Goal: Task Accomplishment & Management: Complete application form

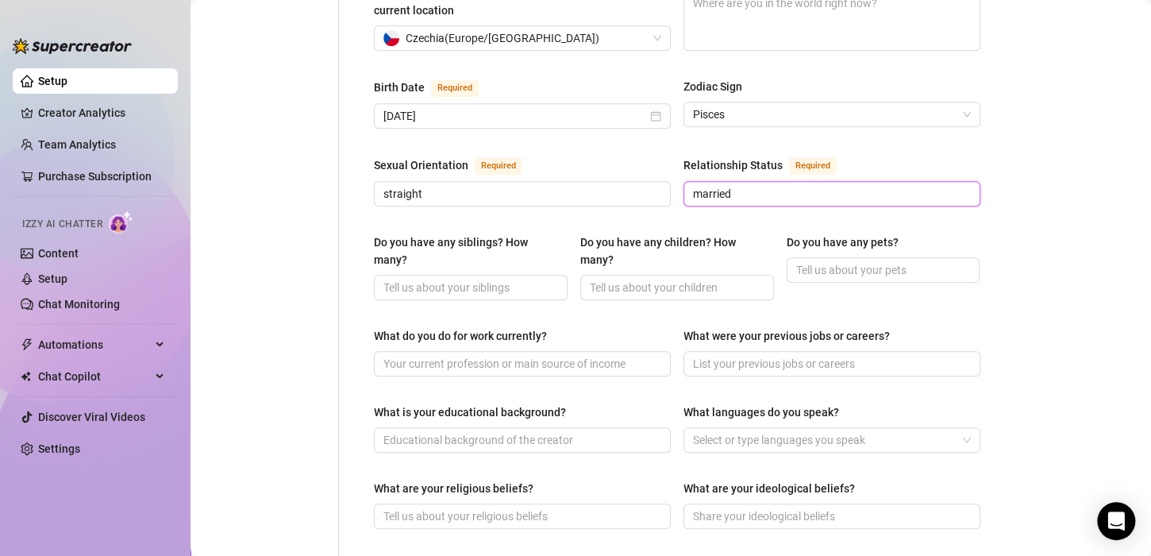
scroll to position [493, 0]
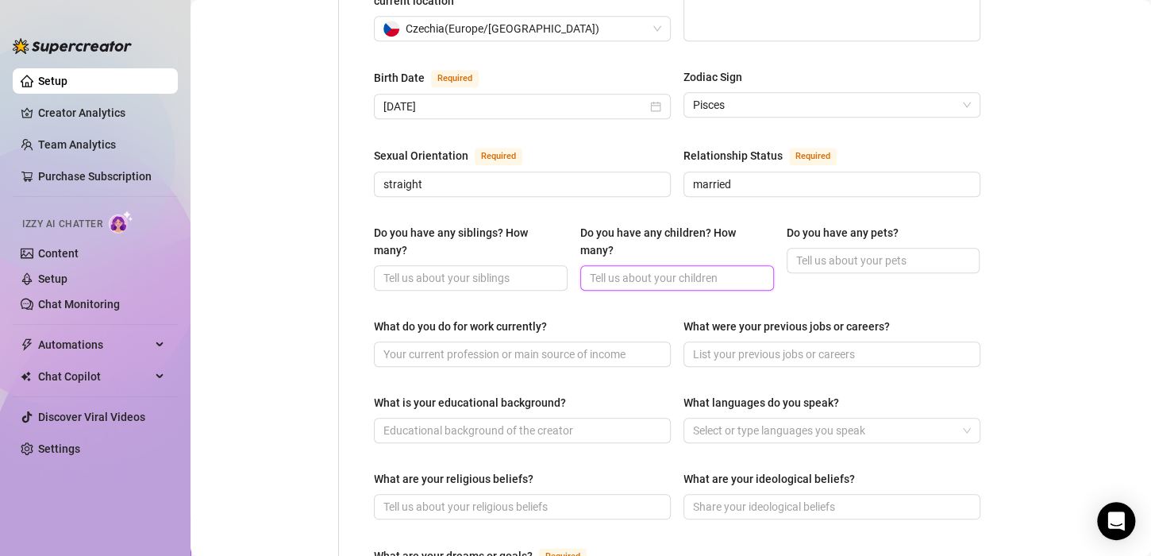
click at [647, 269] on input "Do you have any children? How many?" at bounding box center [676, 277] width 172 height 17
type input "4"
click at [836, 252] on input "Do you have any pets?" at bounding box center [882, 260] width 172 height 17
type input "no"
click at [987, 302] on main "Creator Bio [PERSON_NAME] ([PERSON_NAME].velvett) Bio Import Bio from other cre…" at bounding box center [671, 308] width 961 height 1602
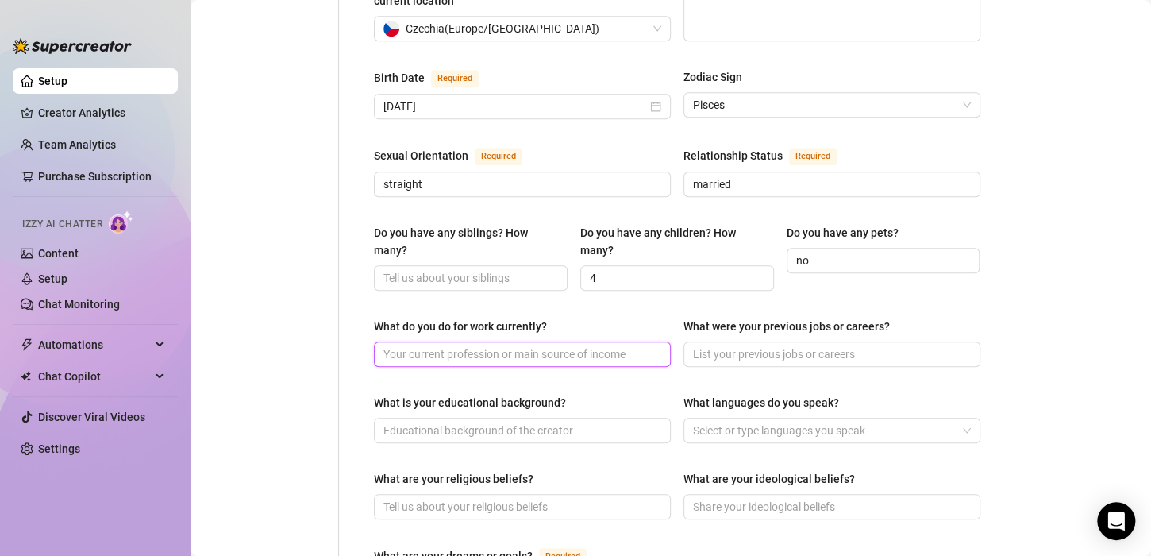
click at [507, 345] on input "What do you do for work currently?" at bounding box center [521, 353] width 275 height 17
type input "staying at home, taking care of my family"
click at [730, 345] on input "What were your previous jobs or careers?" at bounding box center [830, 353] width 275 height 17
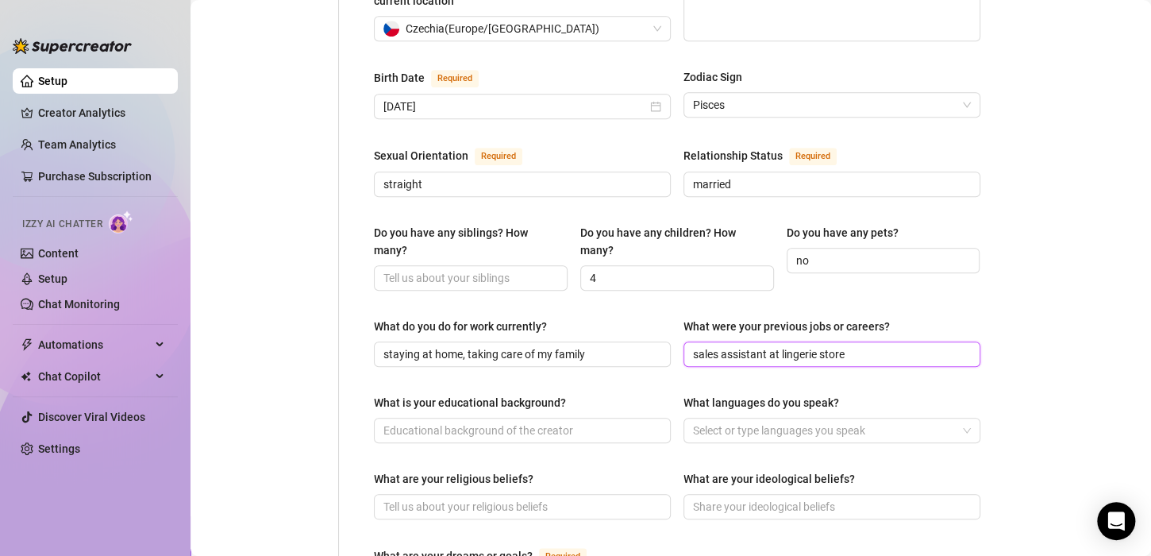
type input "sales assistant at lingerie store"
click at [631, 369] on div "Name Required [PERSON_NAME](s) [PERSON_NAME] Gender Required [DEMOGRAPHIC_DATA]…" at bounding box center [677, 321] width 607 height 1317
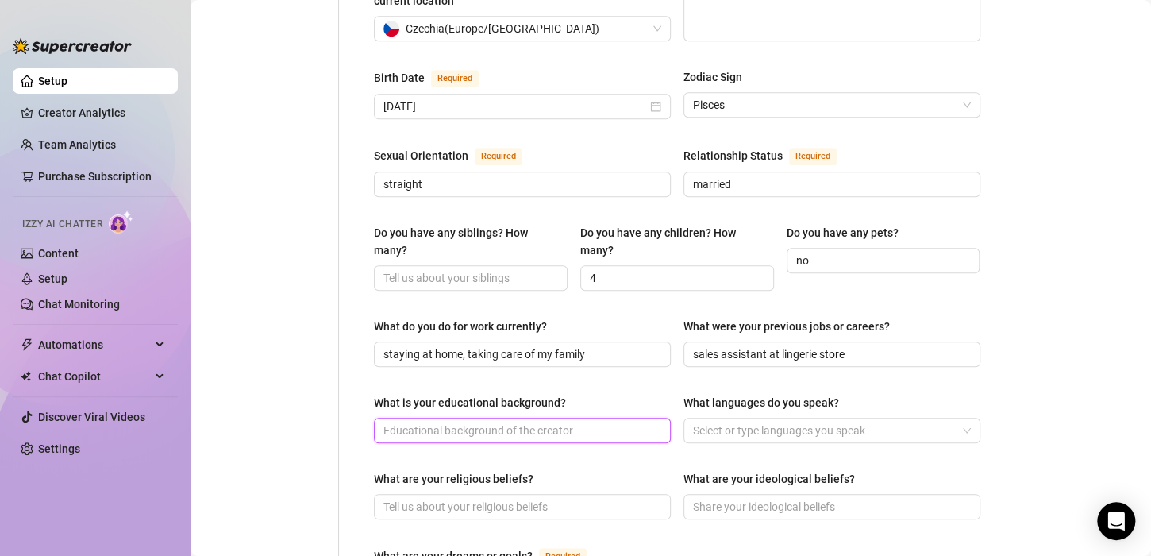
click at [468, 422] on input "What is your educational background?" at bounding box center [521, 430] width 275 height 17
click at [457, 422] on input "What is your educational background?" at bounding box center [521, 430] width 275 height 17
paste input "I am a trained lingerie sales assistant. I am now in my second year of part-tim…"
click at [559, 418] on span "I am a trained lingerie sales assistant. I am now in my second year of part-tim…" at bounding box center [522, 430] width 297 height 25
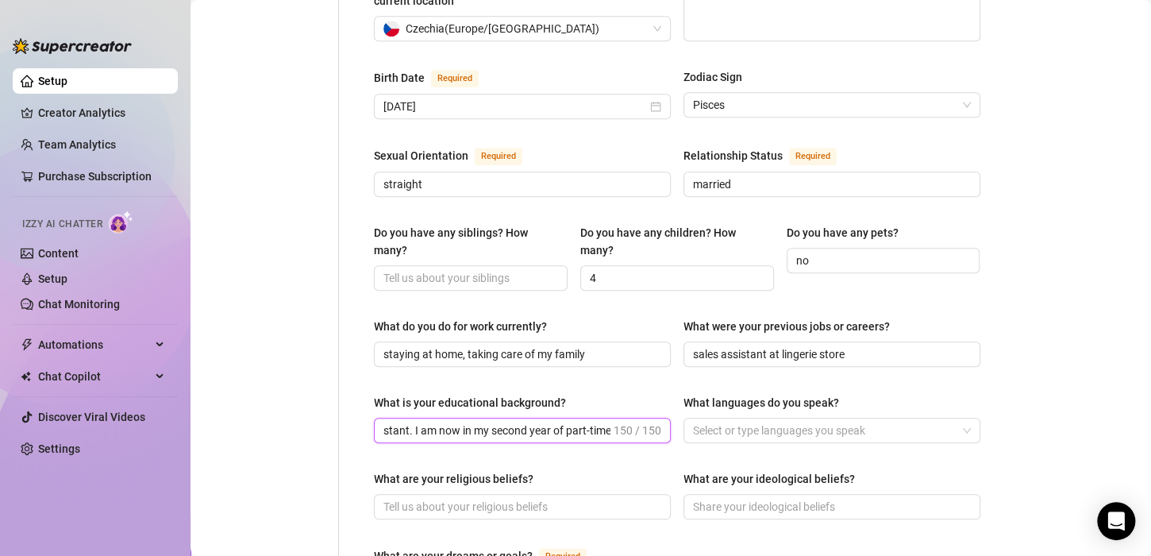
scroll to position [0, 149]
click at [535, 422] on input "I am a trained lingerie sales assistant. I am now in my second year of part-tim…" at bounding box center [497, 430] width 227 height 17
click at [409, 422] on input "I am a trained lingerie sales assistant. I am now in my year year of part-time …" at bounding box center [497, 430] width 227 height 17
click at [416, 422] on input "I am a trained lingerie sales assistant. I am now in my year year of part-time …" at bounding box center [497, 430] width 227 height 17
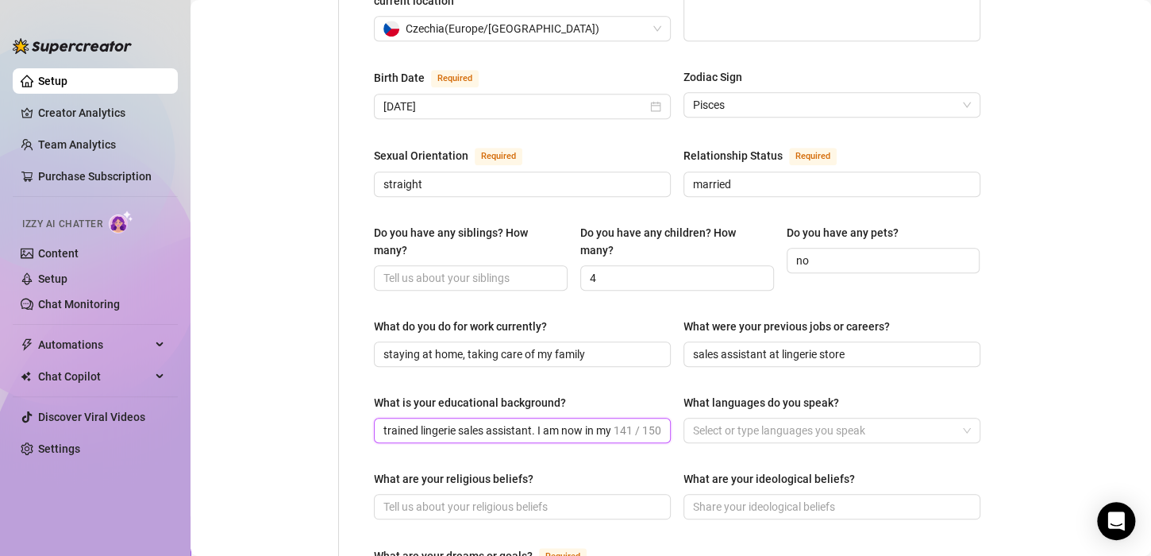
click at [386, 422] on input "trained lingerie sales assistant. I am now in my year year of part-time studies…" at bounding box center [497, 430] width 227 height 17
click at [469, 418] on span "Trained lingerie sales assistant. I am now in my year year of part-time studies…" at bounding box center [522, 430] width 297 height 25
type input "Trained lingerie sales assistant. I am now in my year year of part-time studies…"
click at [623, 470] on div "What are your religious beliefs?" at bounding box center [522, 482] width 297 height 24
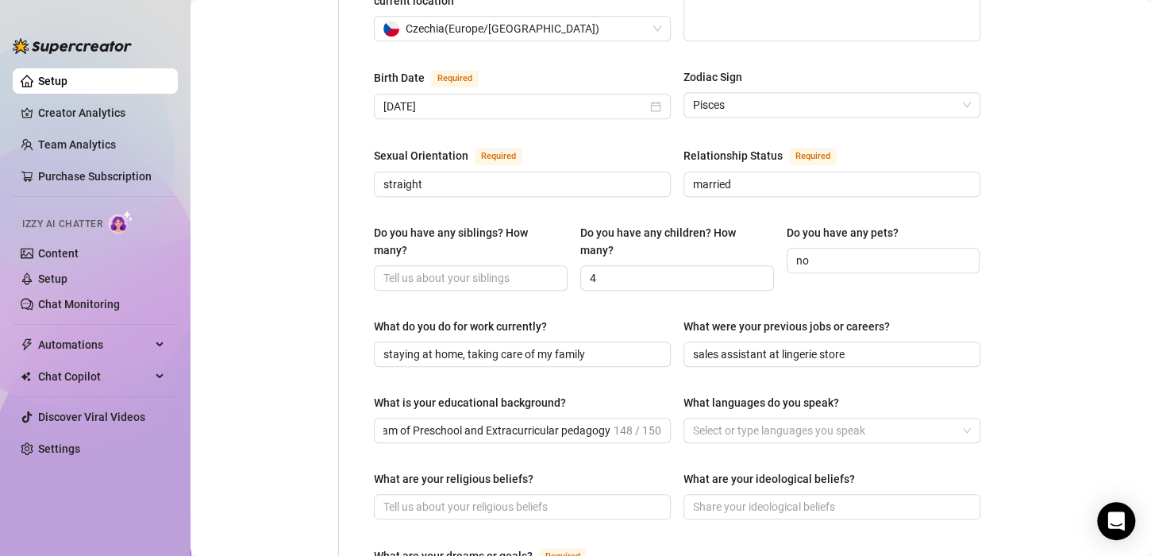
scroll to position [0, 0]
click at [724, 419] on div at bounding box center [824, 430] width 274 height 22
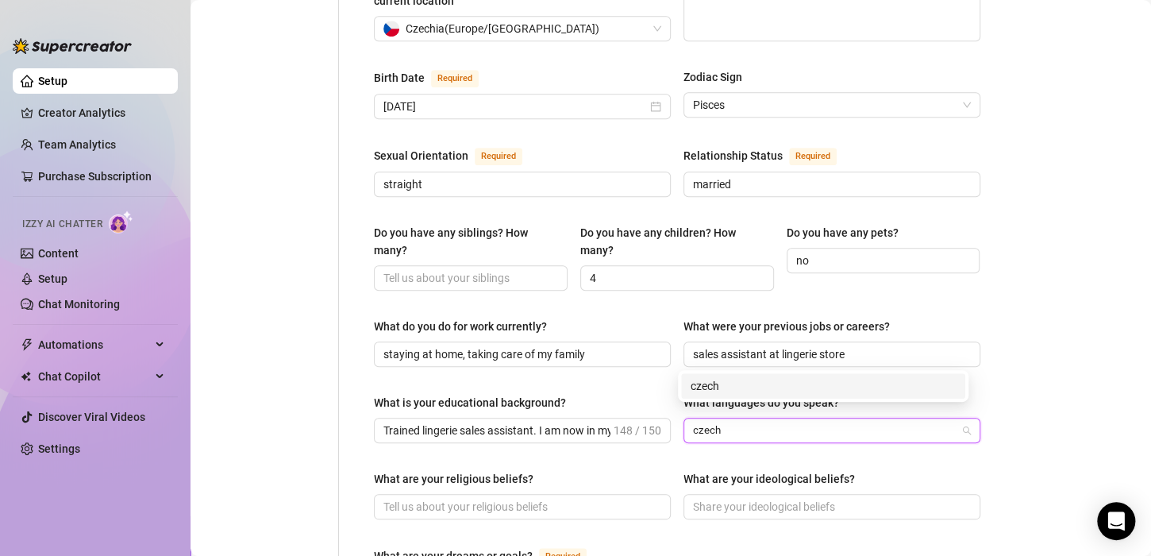
type input "czech"
click at [723, 445] on div "Name Required [PERSON_NAME](s) [PERSON_NAME] Gender Required [DEMOGRAPHIC_DATA]…" at bounding box center [677, 321] width 607 height 1317
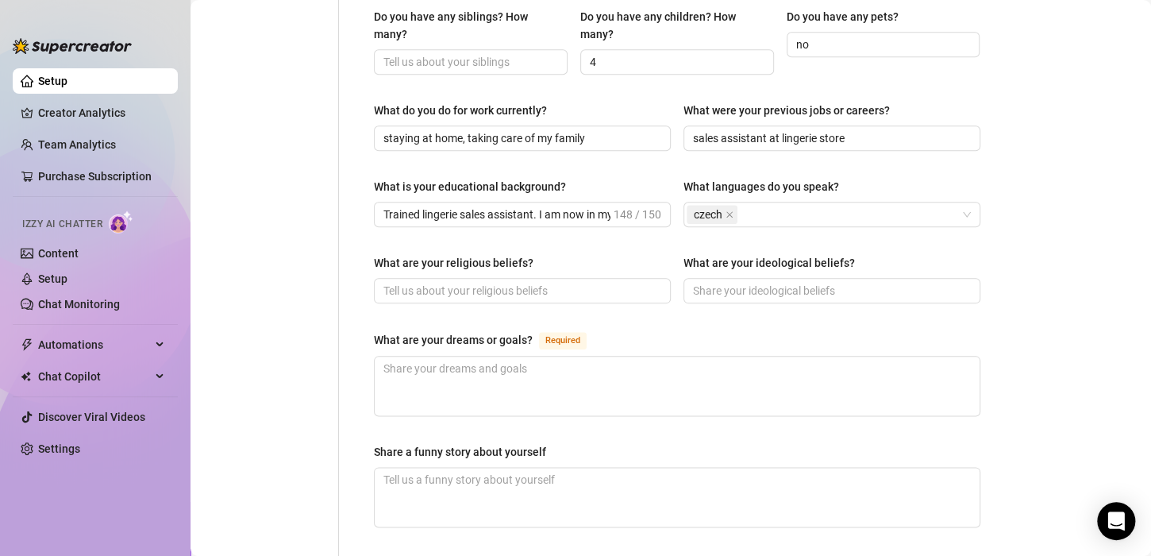
scroll to position [713, 0]
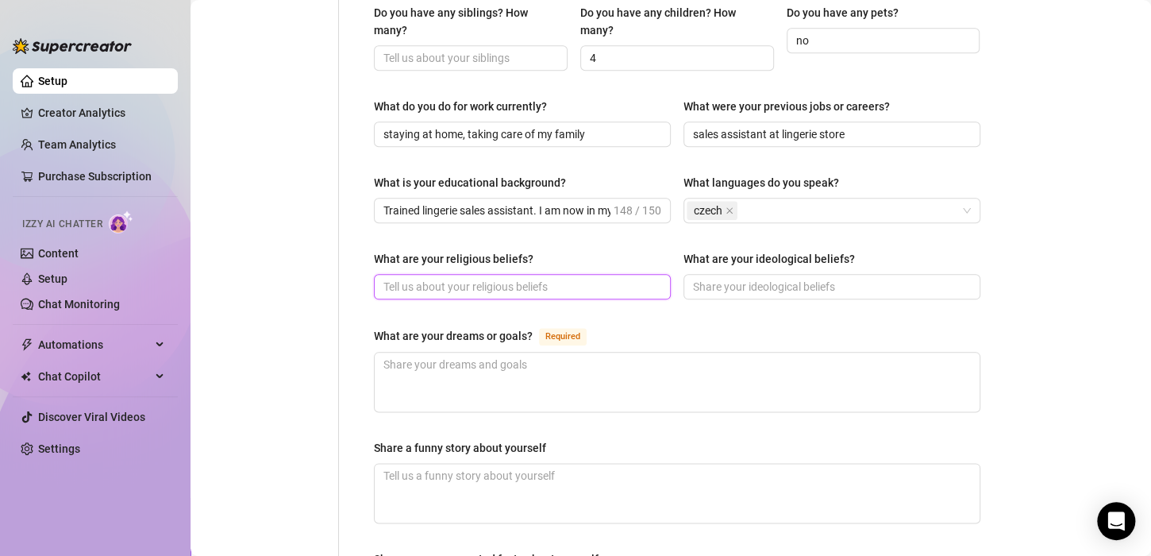
click at [486, 278] on input "What are your religious beliefs?" at bounding box center [521, 286] width 275 height 17
type input "[DEMOGRAPHIC_DATA]"
click at [774, 278] on input "What are your ideological beliefs?" at bounding box center [830, 286] width 275 height 17
click at [728, 280] on input "What are your ideological beliefs?" at bounding box center [830, 286] width 275 height 17
paste input "Empowerment and independence, continuous learning, breaking age stereotypes, so…"
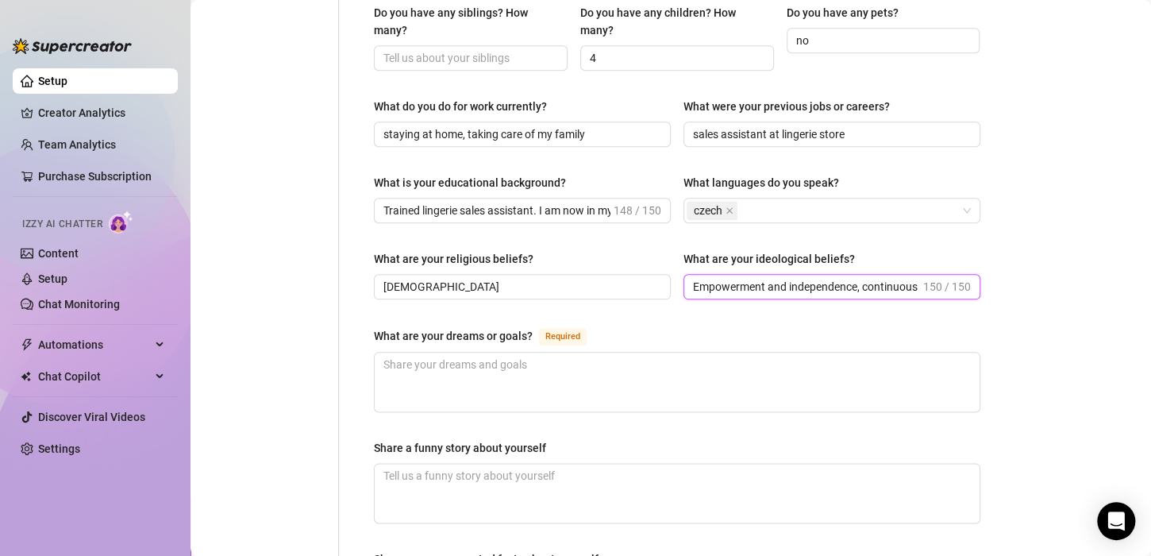
scroll to position [0, 527]
type input "Empowerment and independence, continuous learning, breaking age stereotypes, so…"
click at [461, 357] on textarea "What are your dreams or goals? Required" at bounding box center [677, 382] width 605 height 59
type textarea "G"
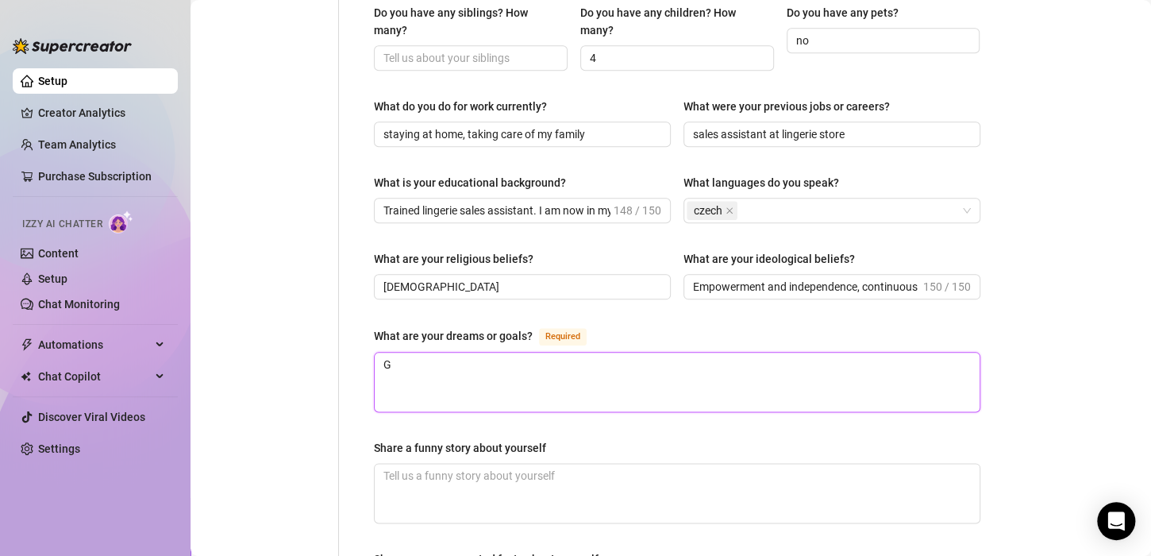
type textarea "Ge"
type textarea "G"
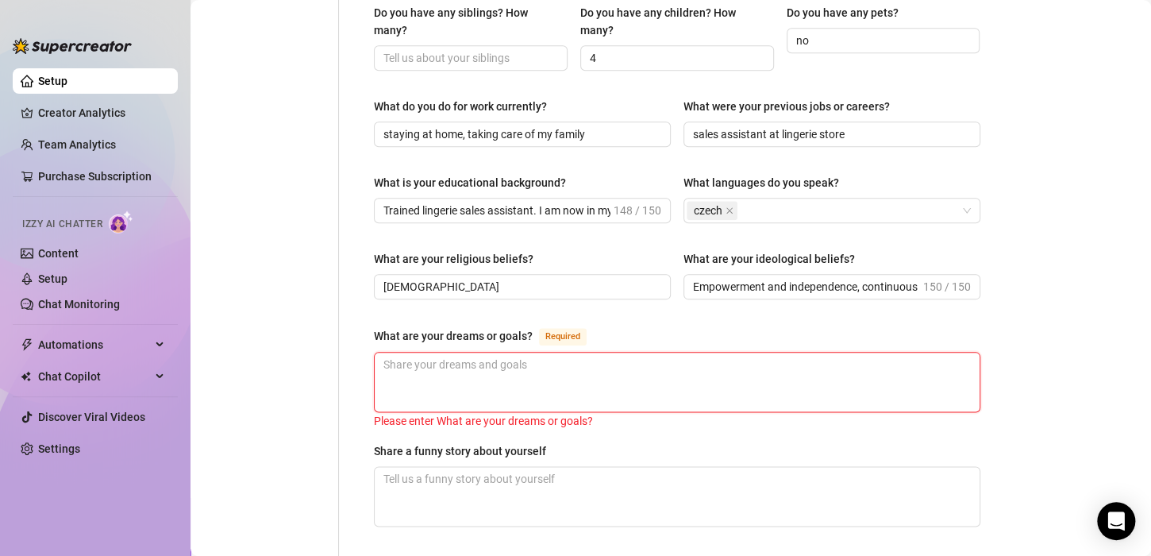
type textarea "B"
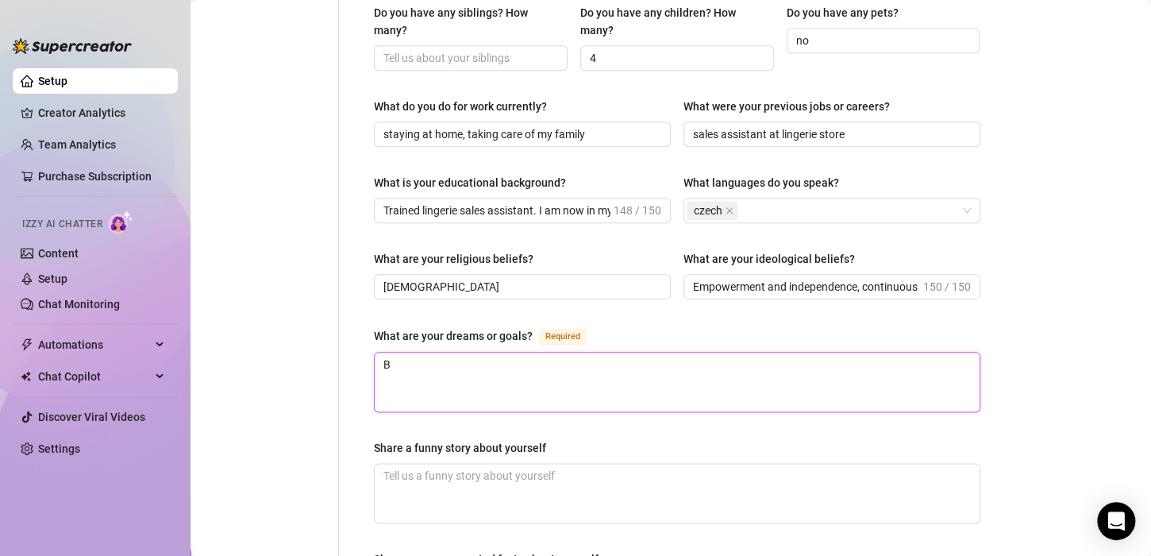
type textarea "Bu"
type textarea "Buy"
type textarea "Buyi"
type textarea "Buyin"
type textarea "Buying"
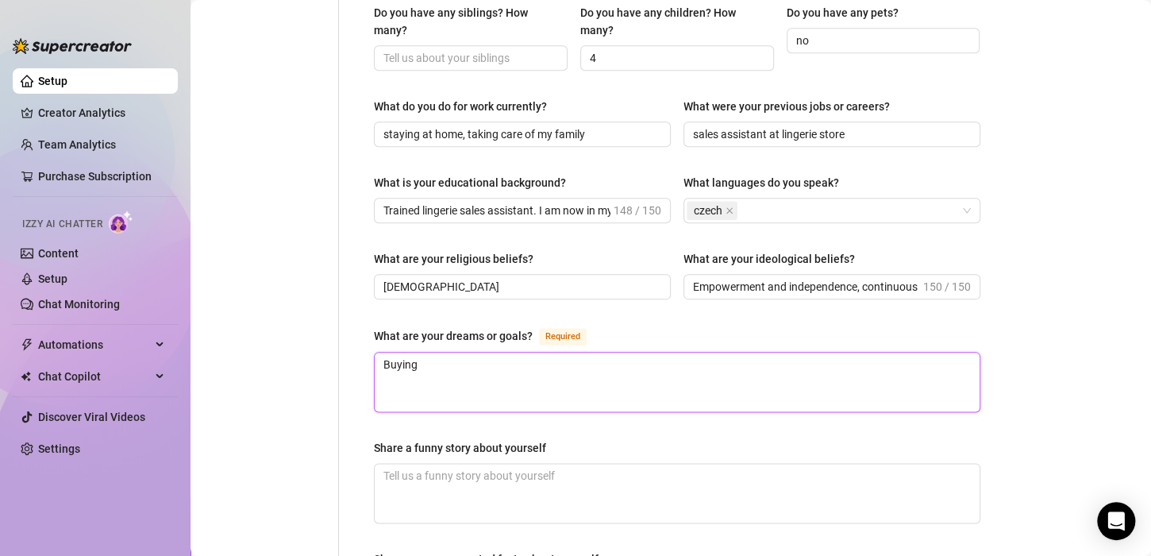
type textarea "Buying"
type textarea "Buying a"
type textarea "Buying a n"
type textarea "Buying a ni"
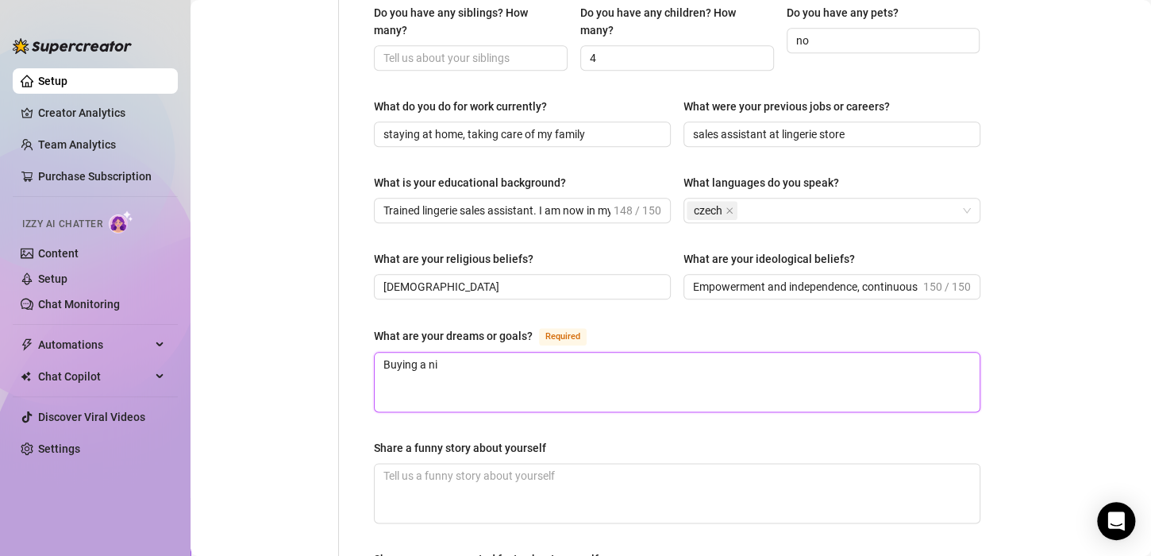
type textarea "Buying a nic"
type textarea "Buying a nice"
type textarea "Buying a nice h"
type textarea "Buying a nice ho"
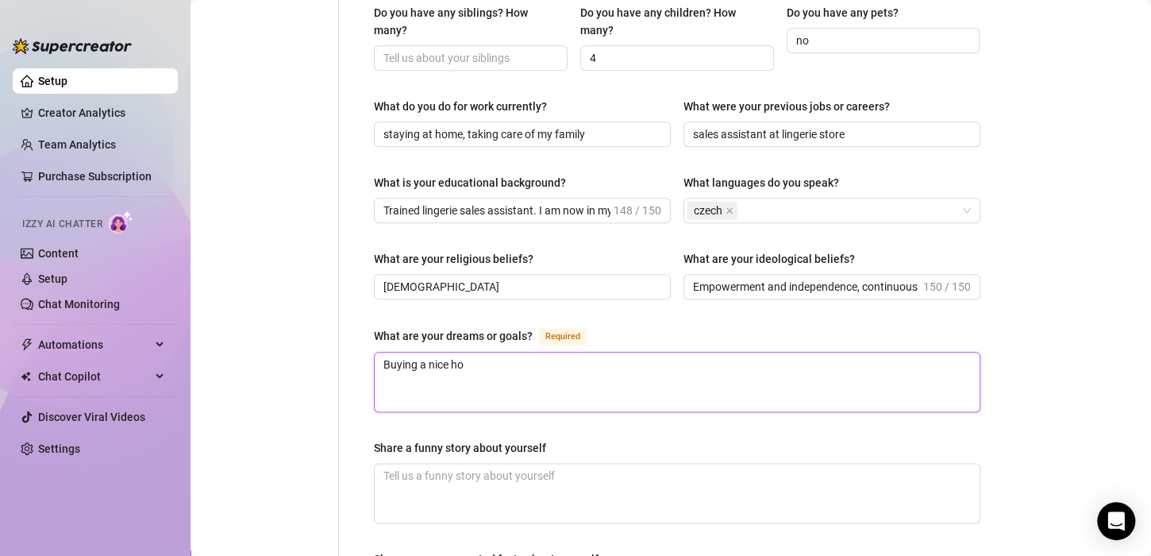
type textarea "Buying a nice hou"
type textarea "Buying a nice hous"
type textarea "Buying a nice house"
type textarea "Buying a nice house a"
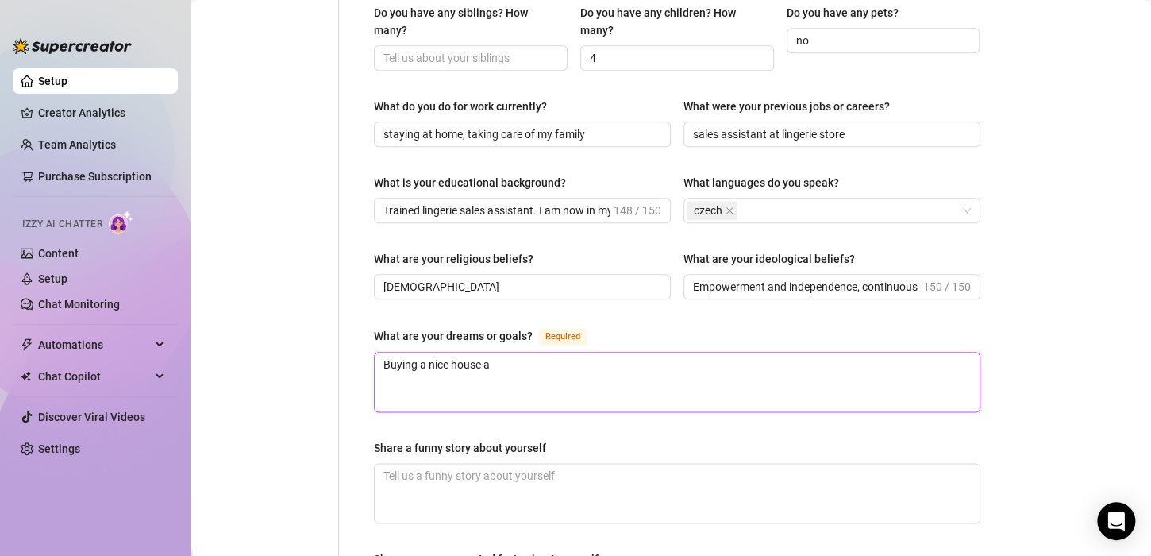
type textarea "Buying a nice house an"
type textarea "Buying a nice house and"
type textarea "Buying a nice house and m"
type textarea "Buying a nice house and mo"
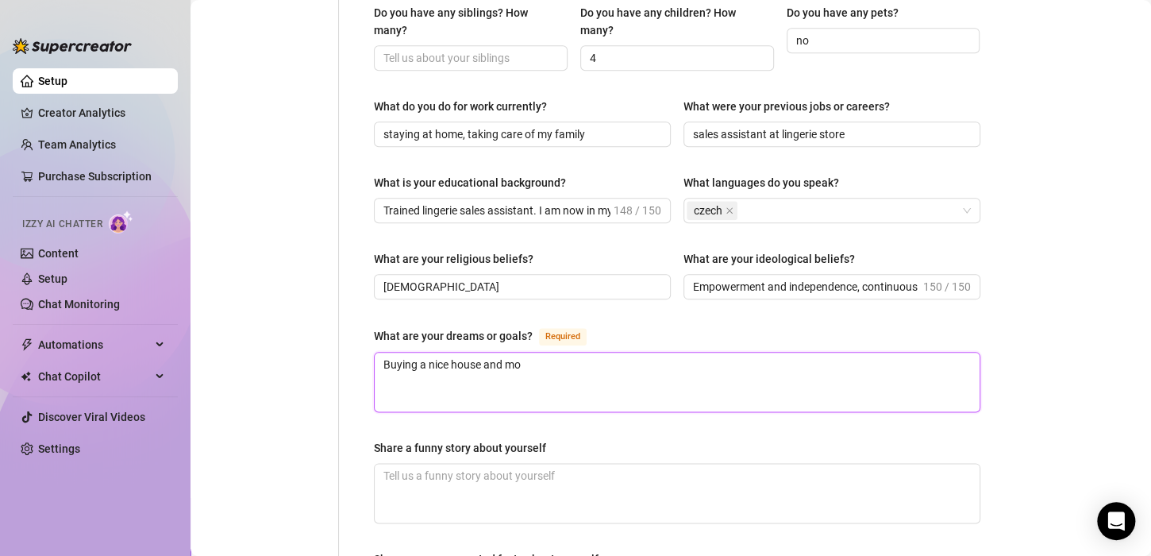
type textarea "Buying a nice house and mov"
type textarea "Buying a nice house and move"
type textarea "Buying a nice house and move t"
type textarea "Buying a nice house and move to"
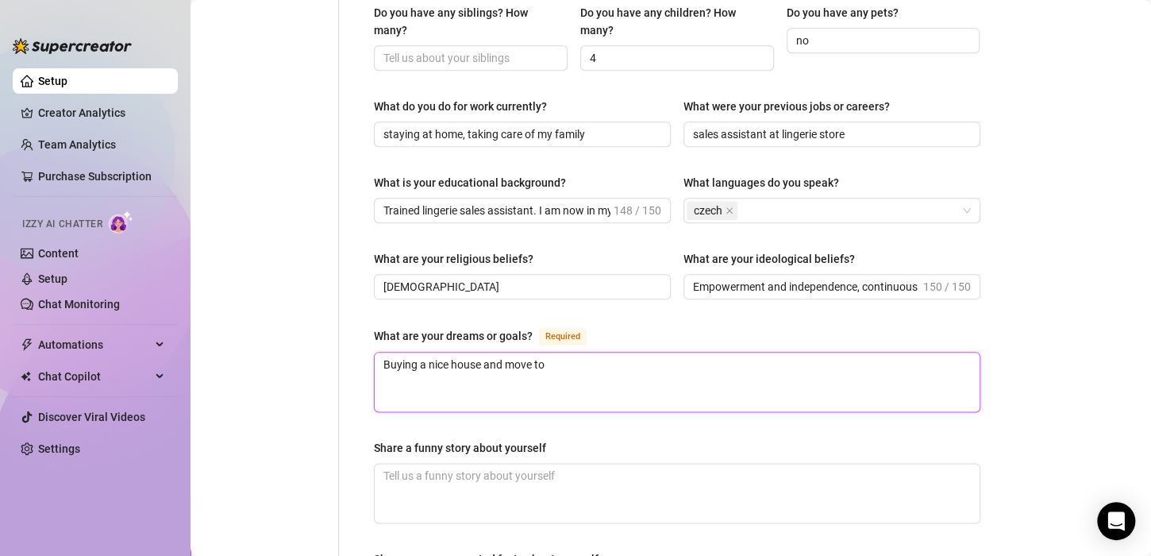
type textarea "Buying a nice house and move to"
type textarea "Buying a nice house and move to s"
type textarea "Buying a nice house and move to so"
type textarea "Buying a nice house and move to som"
type textarea "Buying a nice house and move to some"
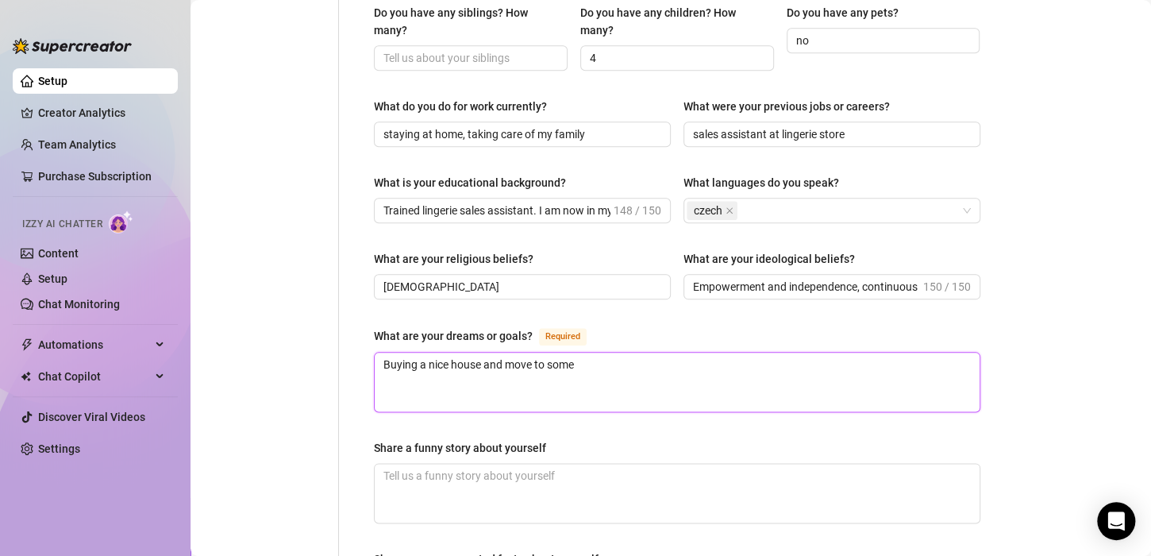
type textarea "Buying a nice house and move to some"
type textarea "Buying a nice house and move to some n"
type textarea "Buying a nice house and move to some ni"
type textarea "Buying a nice house and move to some nic"
type textarea "Buying a nice house and move to some nice"
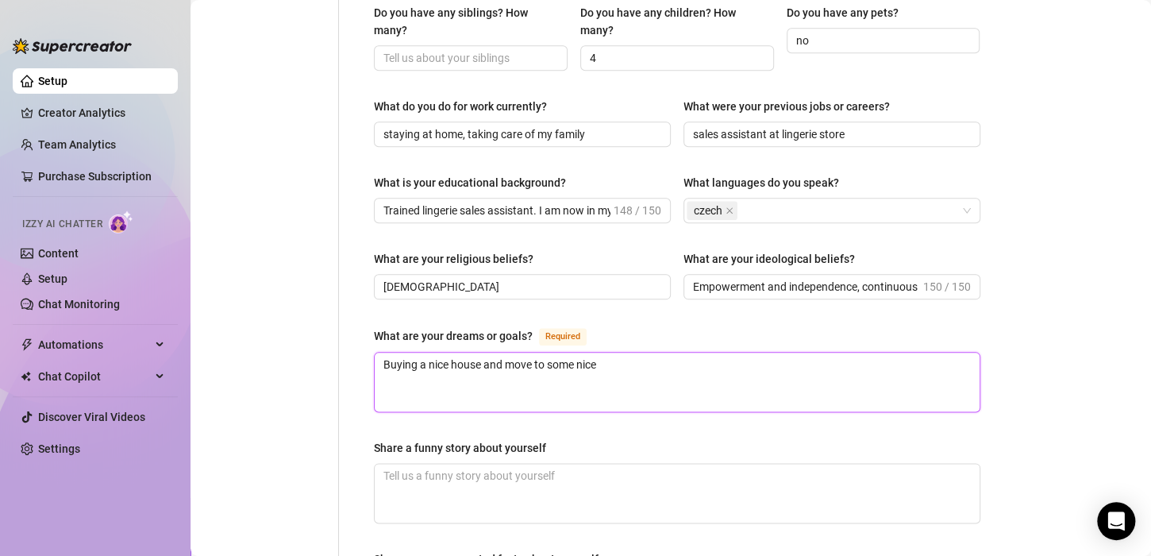
type textarea "Buying a nice house and move to some nice"
type textarea "Buying a nice house and move to some nice p"
type textarea "Buying a nice house and move to some nice pl"
type textarea "Buying a nice house and move to some nice pla"
type textarea "Buying a nice house and move to some nice plac"
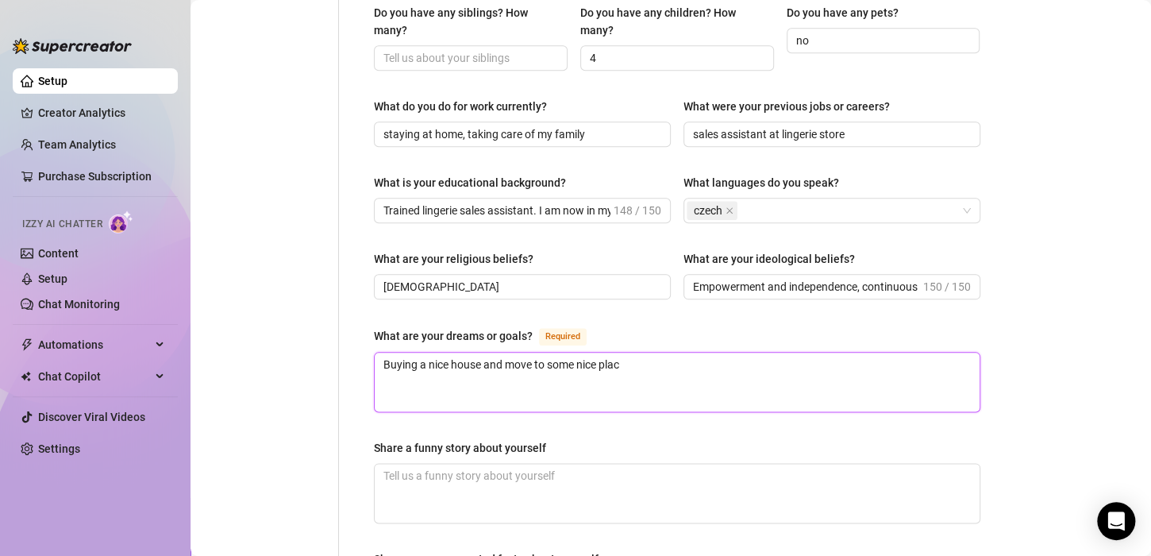
type textarea "Buying a nice house and move to some nice place"
click at [482, 353] on textarea "Buying a nice house and move to some nice place" at bounding box center [677, 382] width 605 height 59
type textarea "Buying a nice house, and move to some nice place"
type textarea "Buying a nice house, g and move to some nice place"
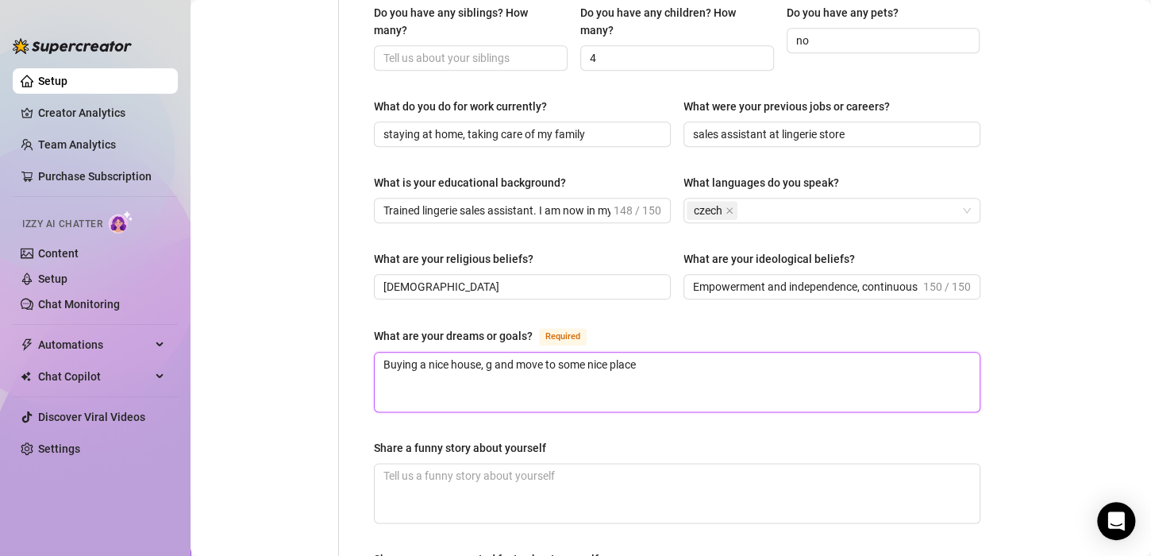
type textarea "Buying a nice house, go and move to some nice place"
type textarea "Buying a nice house, goo and move to some nice place"
type textarea "Buying a nice house, good and move to some nice place"
type textarea "Buying a nice house, good c and move to some nice place"
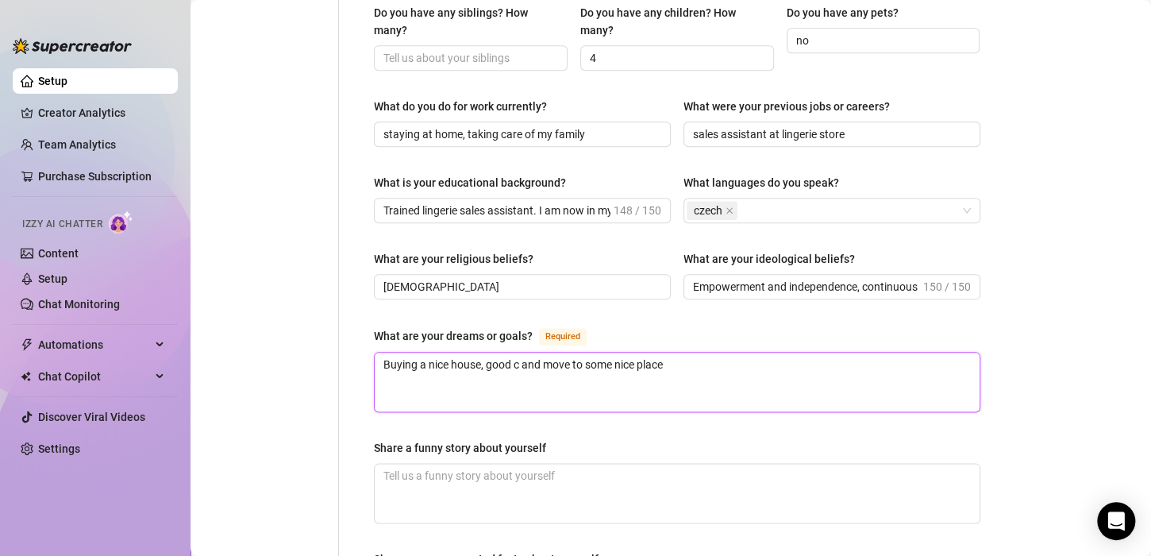
type textarea "Buying a nice house, good ca and move to some nice place"
type textarea "Buying a nice house, good car and move to some nice place"
drag, startPoint x: 692, startPoint y: 354, endPoint x: 684, endPoint y: 346, distance: 11.2
click at [684, 353] on textarea "Buying a nice house, good car and move to some nice place" at bounding box center [677, 382] width 605 height 59
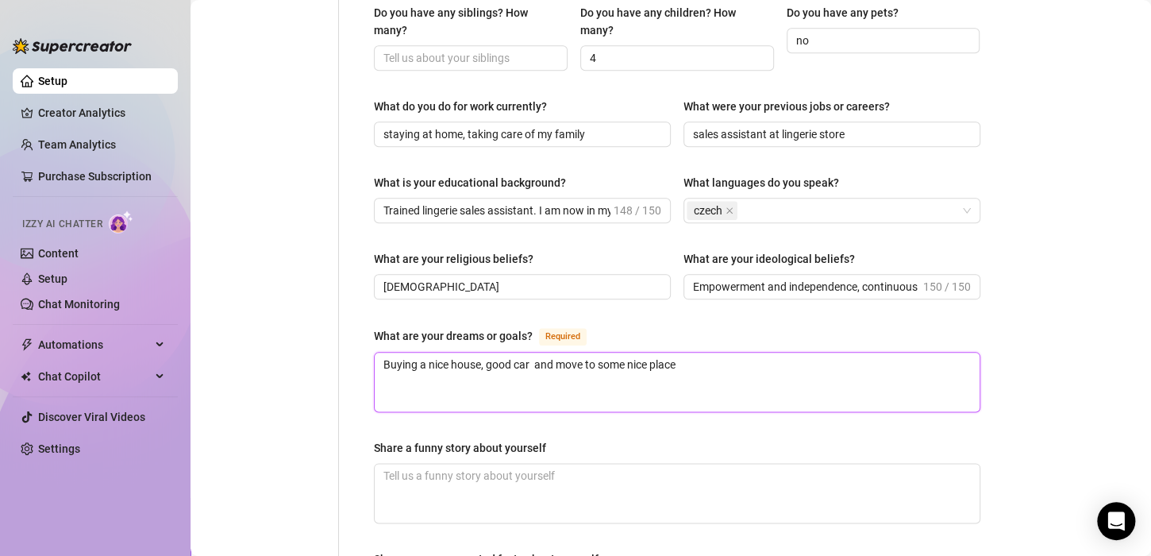
type textarea "Buying a nice house, good car and move to some nice plac"
type textarea "Buying a nice house, good car and move to some nice pla"
type textarea "Buying a nice house, good car and move to some nice pl"
type textarea "Buying a nice house, good car and move to some nice p"
type textarea "Buying a nice house, good car and move to some nice"
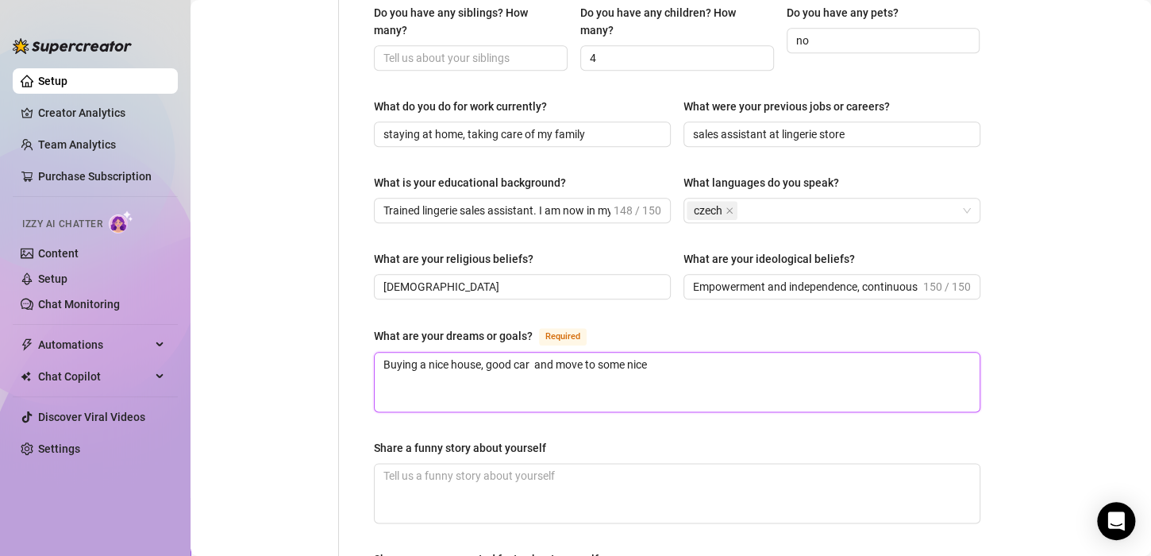
type textarea "Buying a nice house, good car and move to some nice a"
type textarea "Buying a nice house, good car and move to some nice ar"
type textarea "Buying a nice house, good car and move to some nice are"
type textarea "Buying a nice house, good car and move to some nice area"
type textarea "Buying a nice house, good car and move to some nice area."
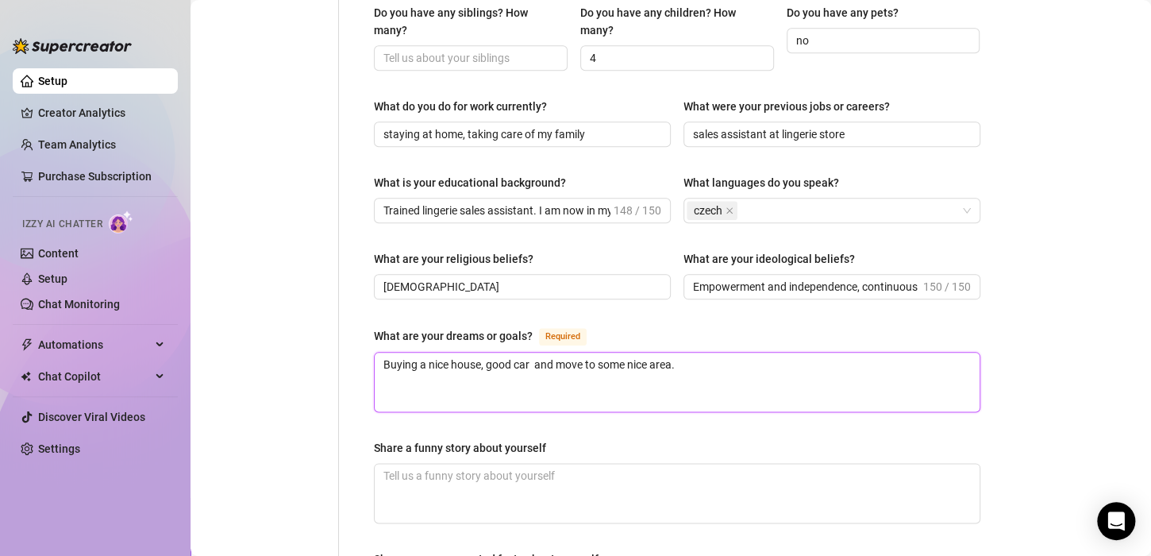
type textarea "Buying a nice house, good car and move to some nice area."
type textarea "Buying a nice house, good car and move to some nice area. A"
type textarea "Buying a nice house, good car and move to some nice area. Al"
type textarea "Buying a nice house, good car and move to some nice area. Als"
type textarea "Buying a nice house, good car and move to some nice area. Also"
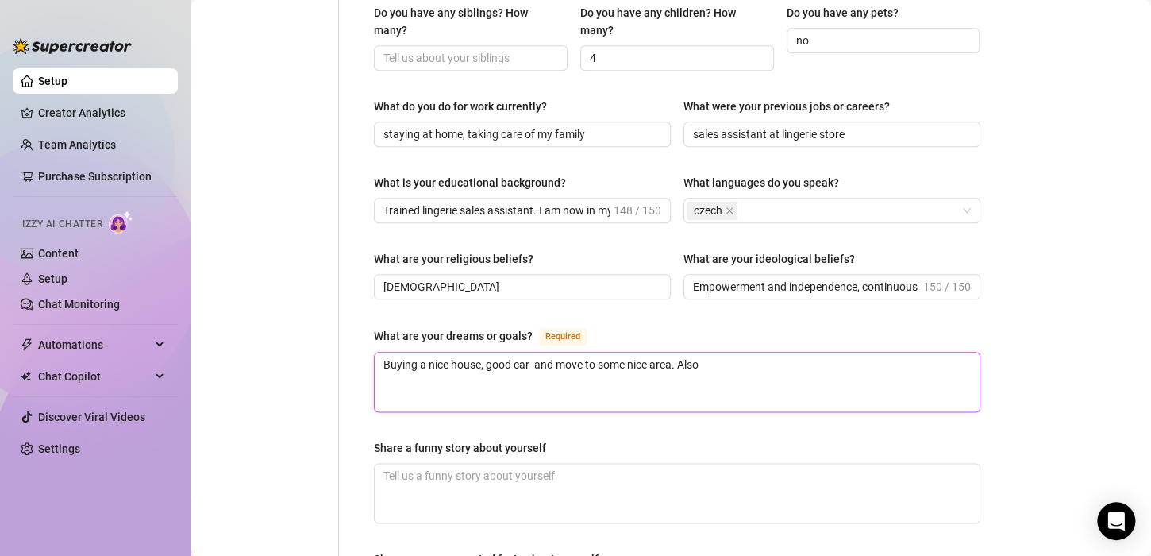
type textarea "Buying a nice house, good car and move to some nice area. Also"
type textarea "Buying a nice house, good car and move to some nice area. Also w"
type textarea "Buying a nice house, good car and move to some nice area. Also wo"
type textarea "Buying a nice house, good car and move to some nice area. Also wou"
type textarea "Buying a nice house, good car and move to some nice area. Also woul"
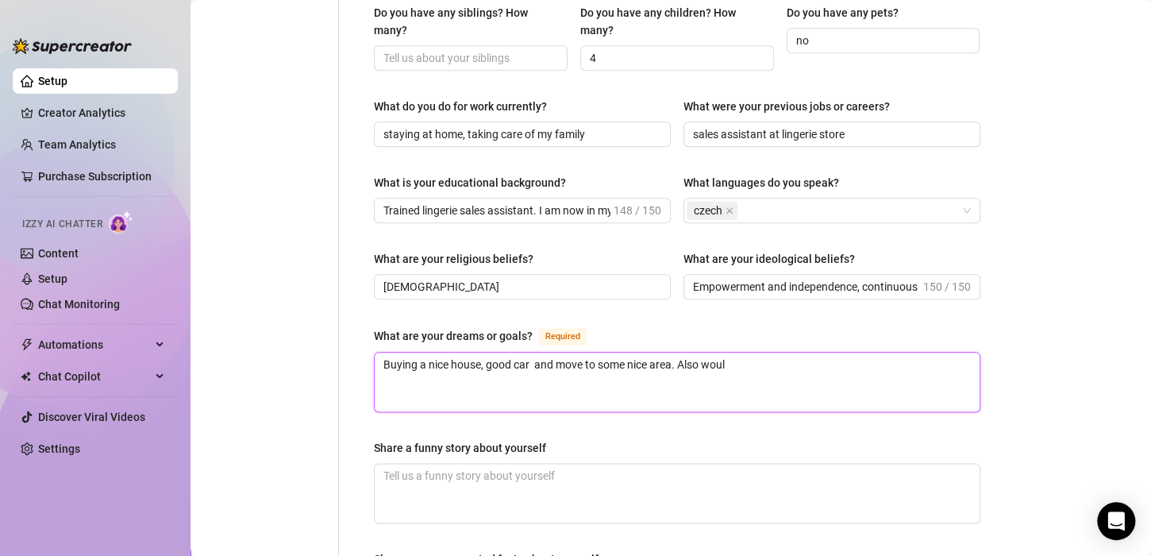
type textarea "Buying a nice house, good car and move to some nice area. Also would"
type textarea "Buying a nice house, good car and move to some nice area. Also would l"
type textarea "Buying a nice house, good car and move to some nice area. Also would li"
type textarea "Buying a nice house, good car and move to some nice area. Also would lik"
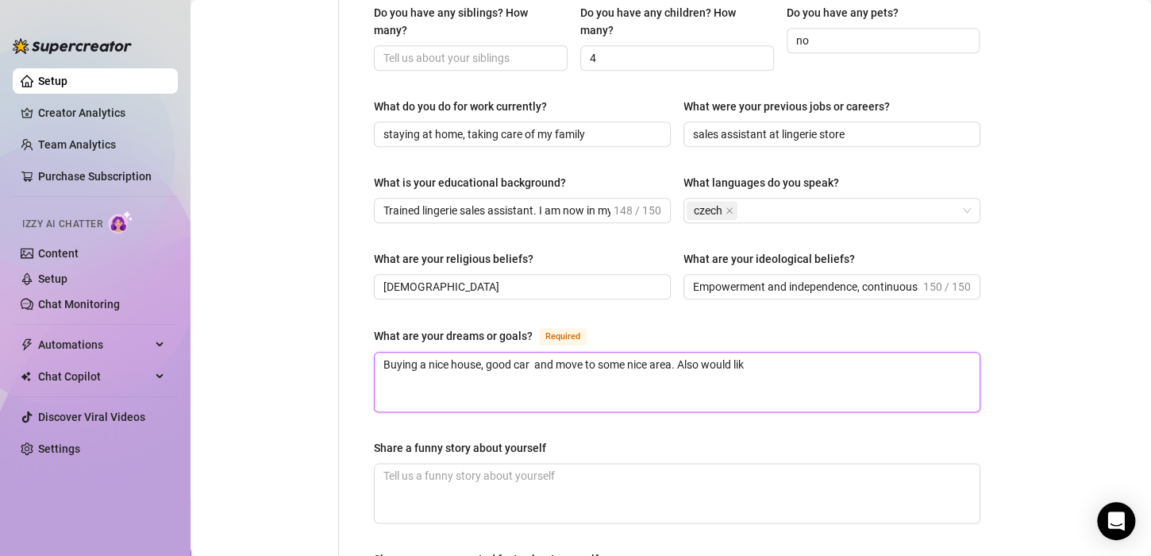
type textarea "Buying a nice house, good car and move to some nice area. Also would like"
type textarea "Buying a nice house, good car and move to some nice area. Also would like t"
type textarea "Buying a nice house, good car and move to some nice area. Also would like to"
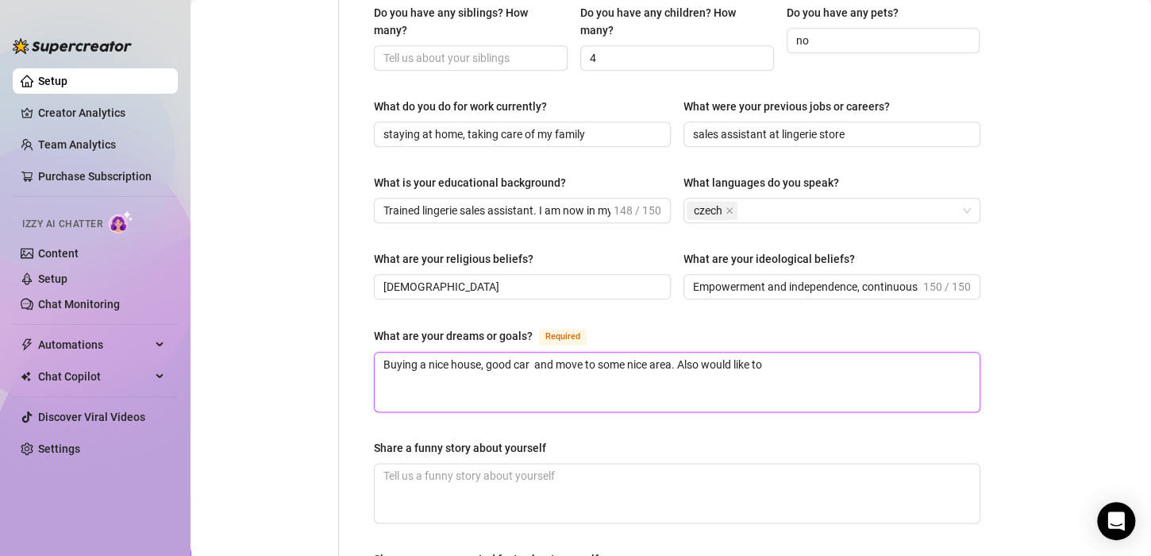
type textarea "Buying a nice house, good car and move to some nice area. Also would like to t"
type textarea "Buying a nice house, good car and move to some nice area. Also would like to tr"
type textarea "Buying a nice house, good car and move to some nice area. Also would like to trs"
type textarea "Buying a nice house, good car and move to some nice area. Also would like to tr…"
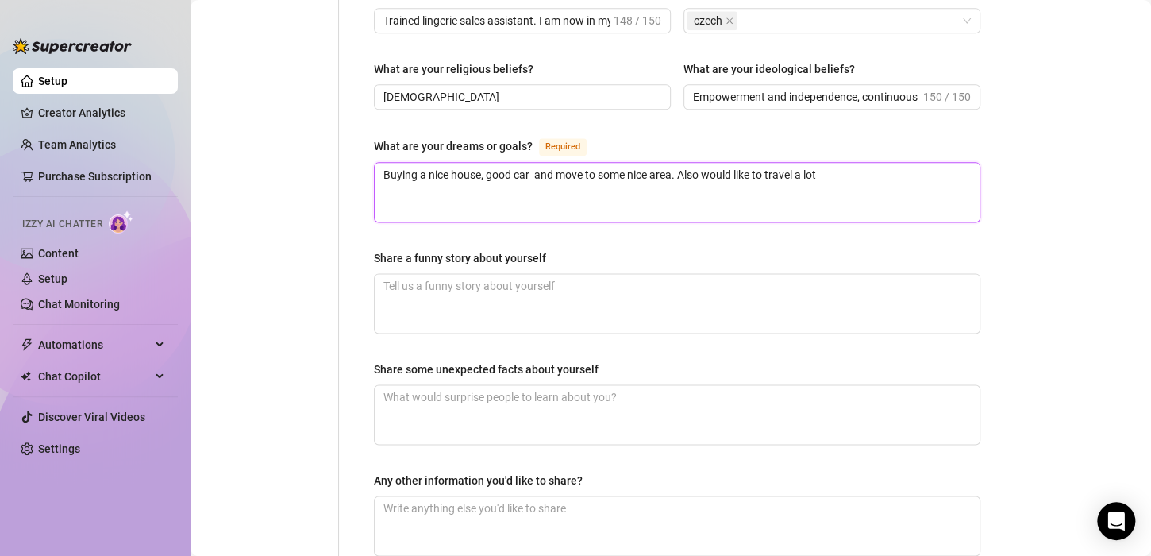
scroll to position [911, 0]
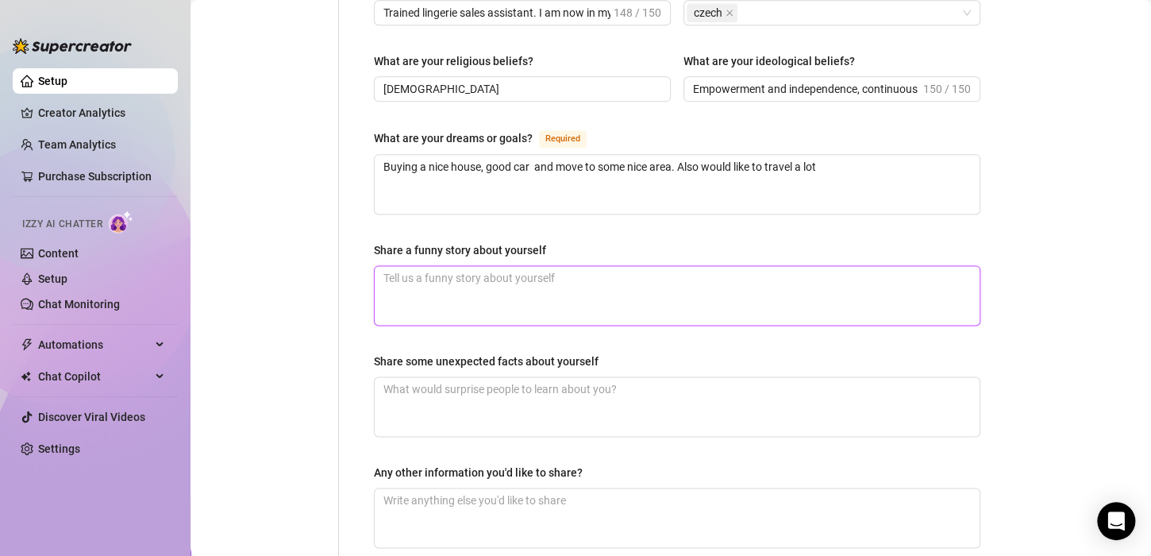
click at [532, 266] on textarea "Share a funny story about yourself" at bounding box center [677, 295] width 605 height 59
paste textarea "When I was younger, I trained as a lingerie sales assistant. Back then, I thoug…"
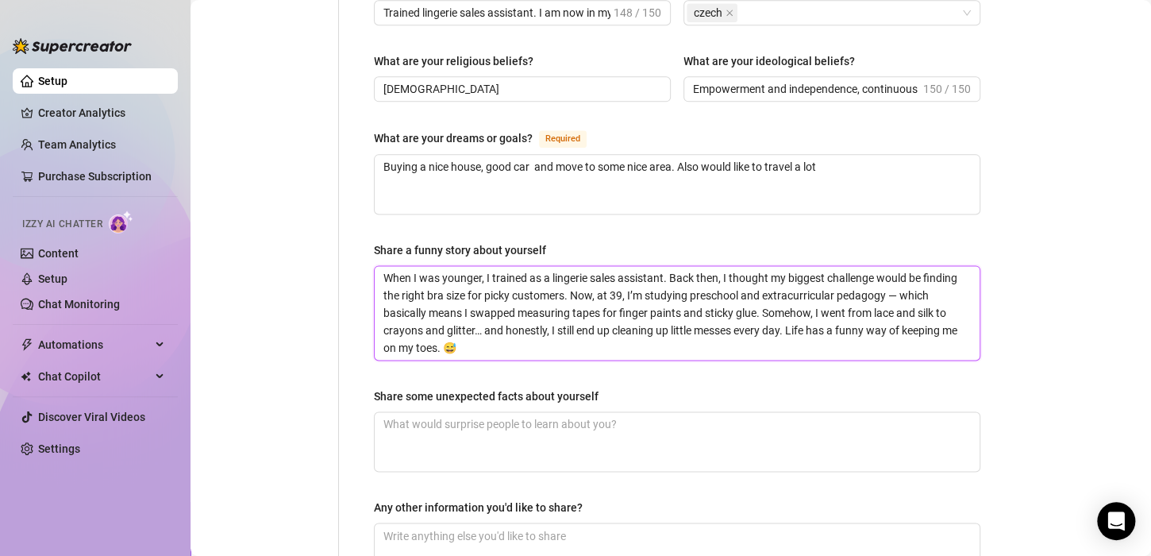
scroll to position [0, 0]
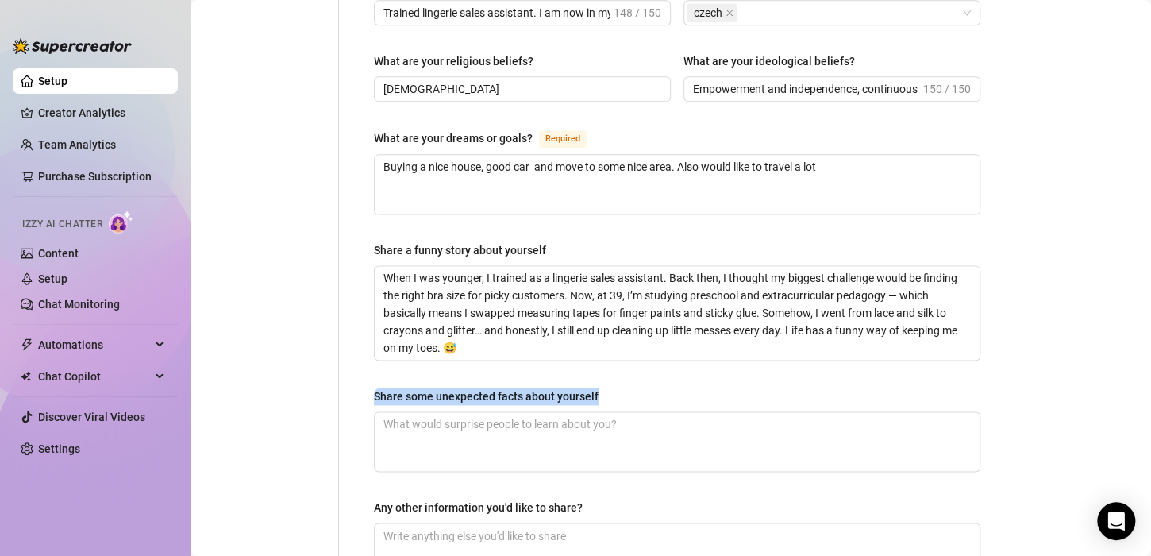
drag, startPoint x: 626, startPoint y: 376, endPoint x: 377, endPoint y: 350, distance: 249.8
copy div "Share some unexpected facts about yourself"
click at [754, 438] on textarea "Share some unexpected facts about yourself" at bounding box center [677, 441] width 605 height 59
click at [488, 415] on textarea "Share some unexpected facts about yourself" at bounding box center [677, 441] width 605 height 59
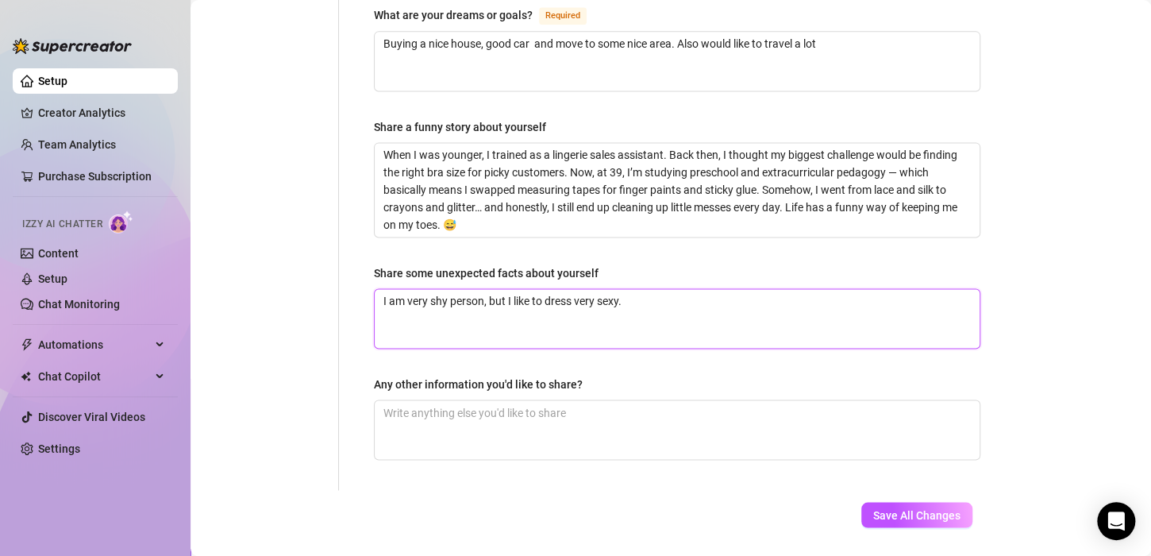
scroll to position [1066, 0]
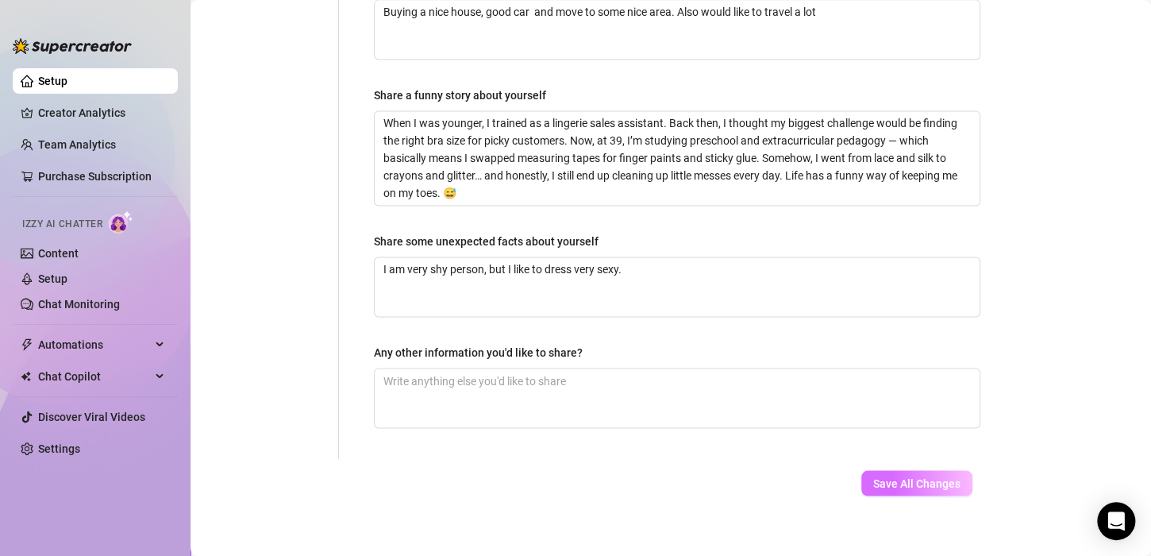
click at [914, 476] on span "Save All Changes" at bounding box center [916, 482] width 87 height 13
click at [160, 341] on div "Automations" at bounding box center [95, 344] width 165 height 25
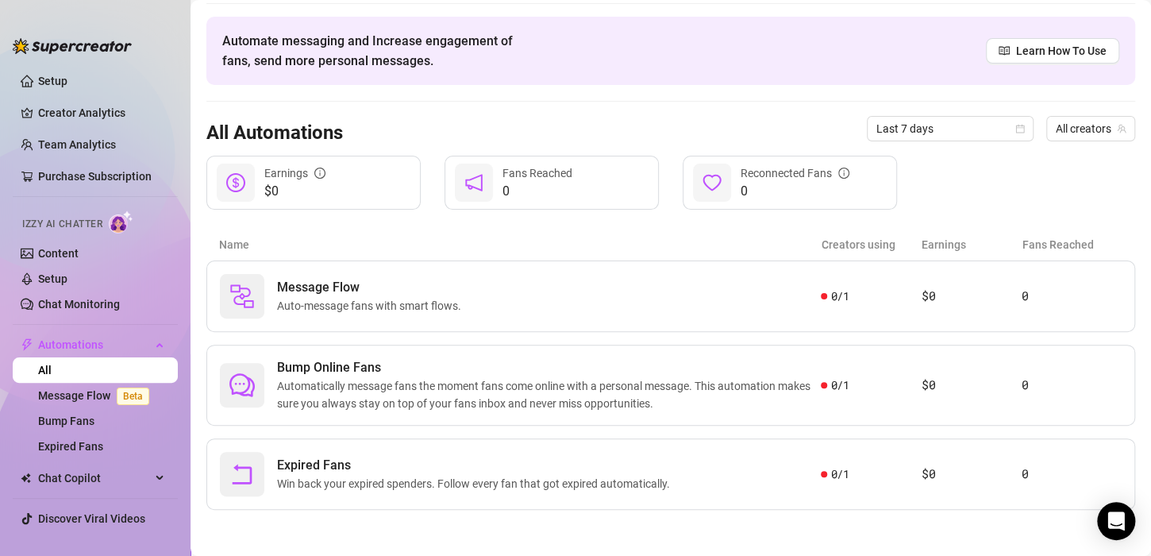
scroll to position [33, 0]
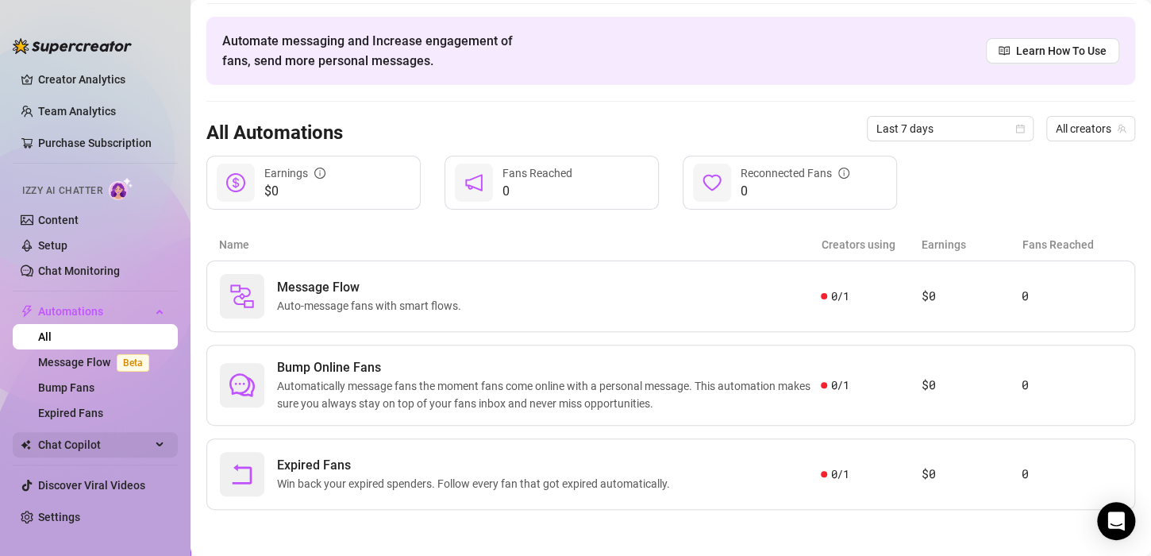
click at [145, 446] on div "Chat Copilot" at bounding box center [95, 444] width 165 height 25
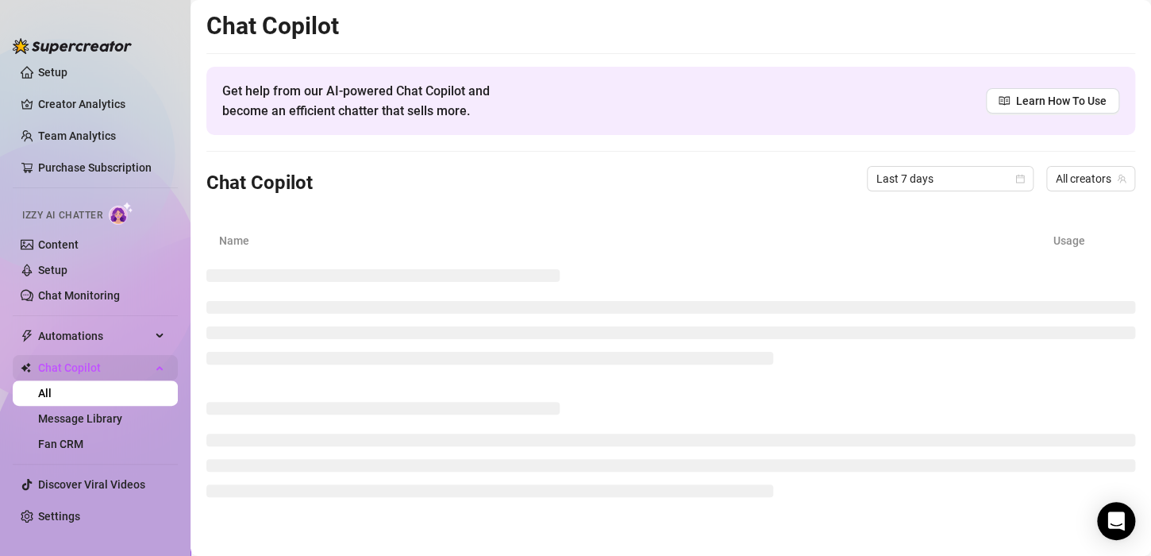
scroll to position [8, 0]
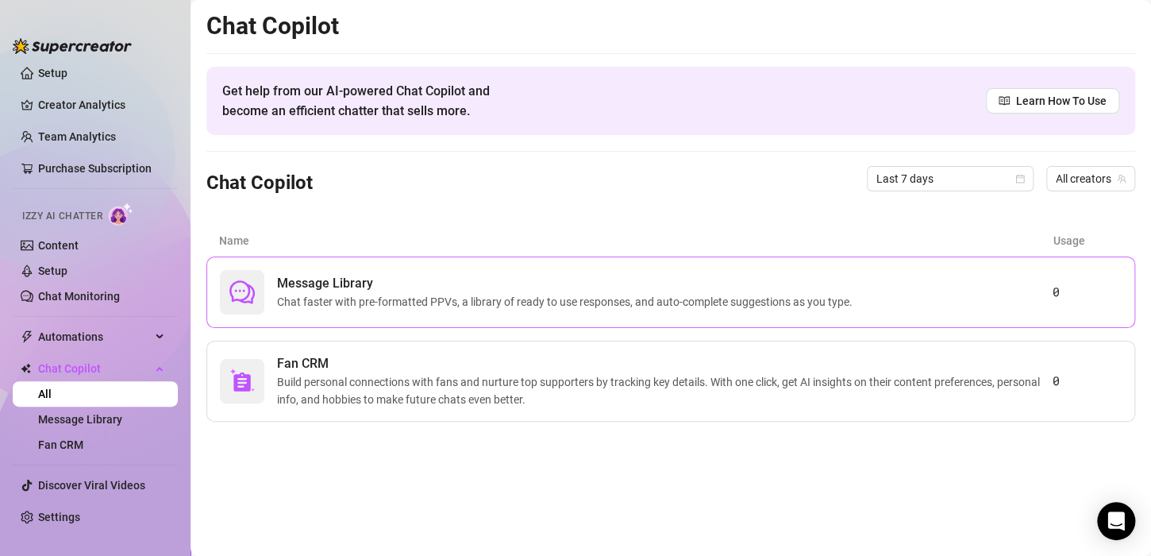
click at [649, 287] on span "Message Library" at bounding box center [568, 283] width 582 height 19
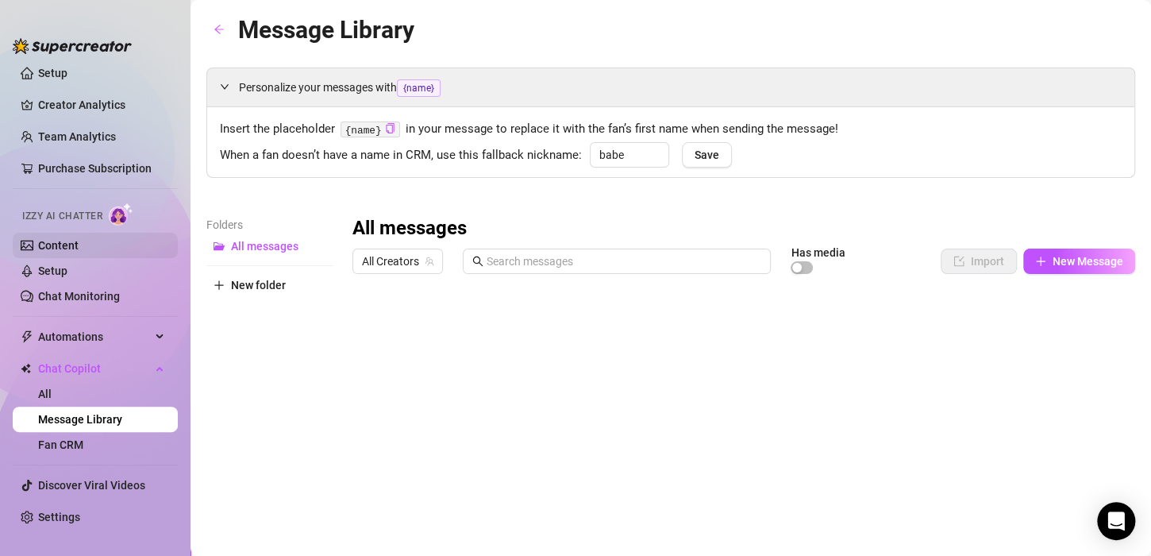
click at [63, 239] on link "Content" at bounding box center [58, 245] width 40 height 13
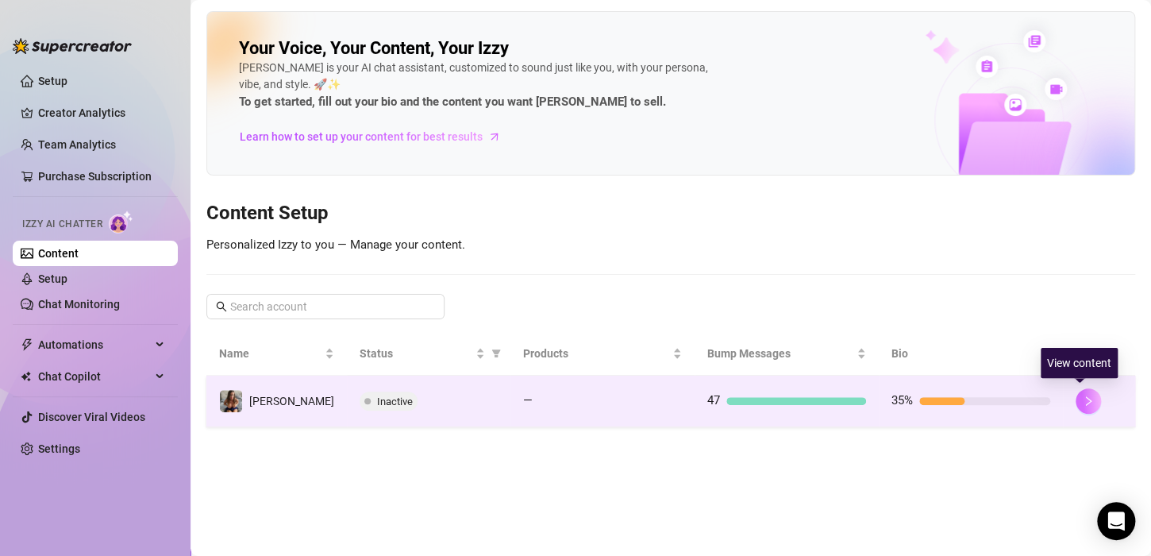
click at [1083, 402] on icon "right" at bounding box center [1088, 400] width 11 height 11
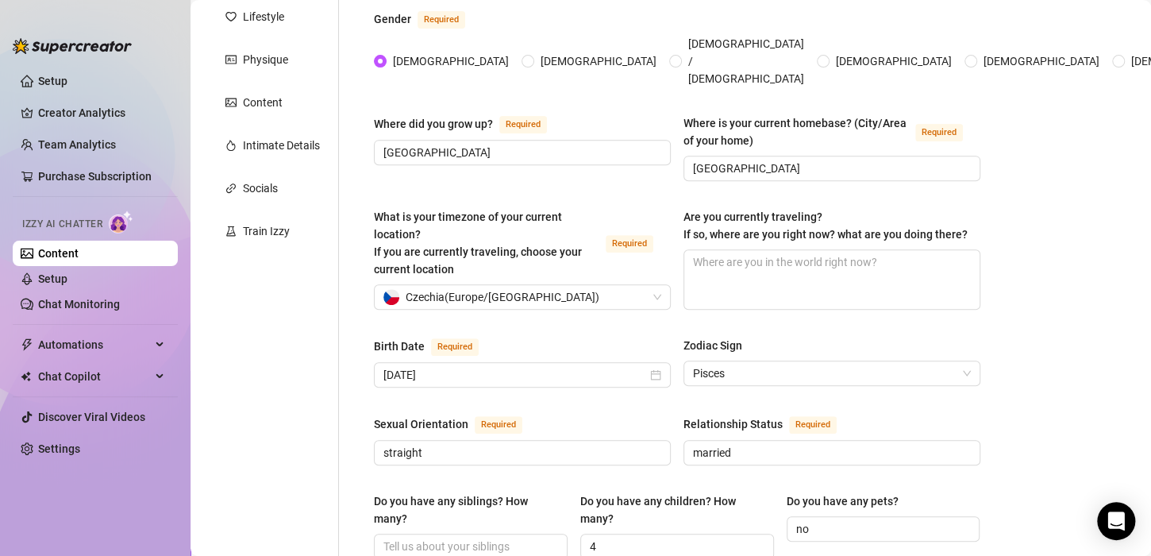
scroll to position [237, 0]
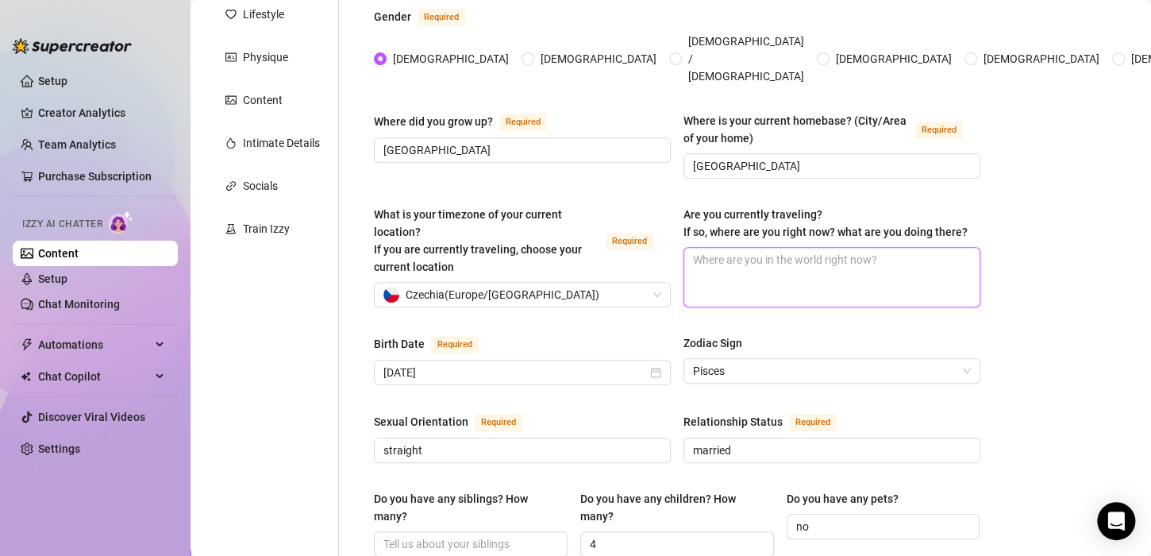
click at [742, 248] on textarea "Are you currently traveling? If so, where are you right now? what are you doing…" at bounding box center [831, 277] width 295 height 59
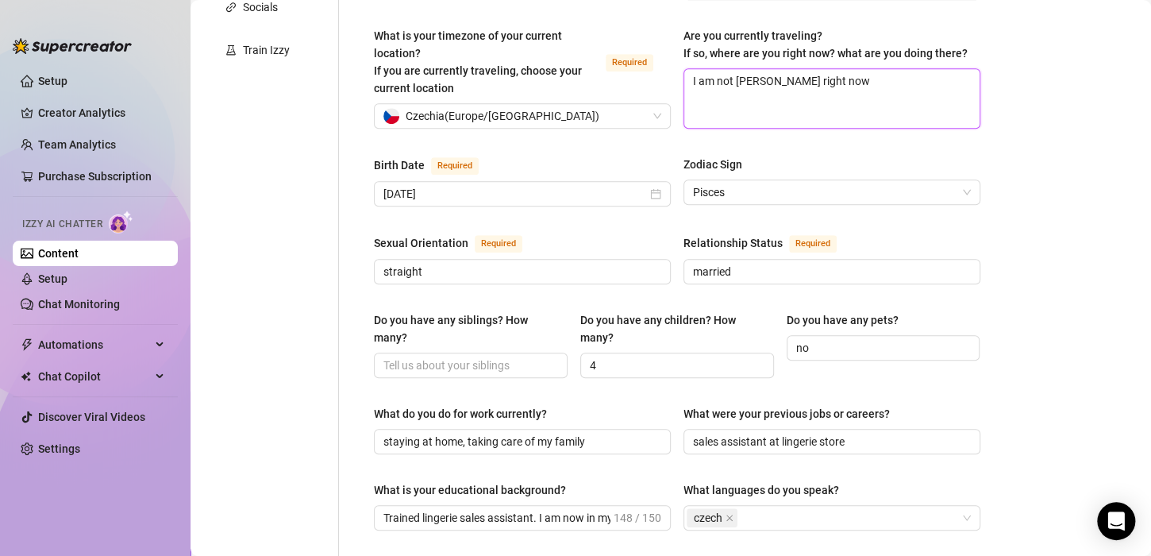
scroll to position [457, 0]
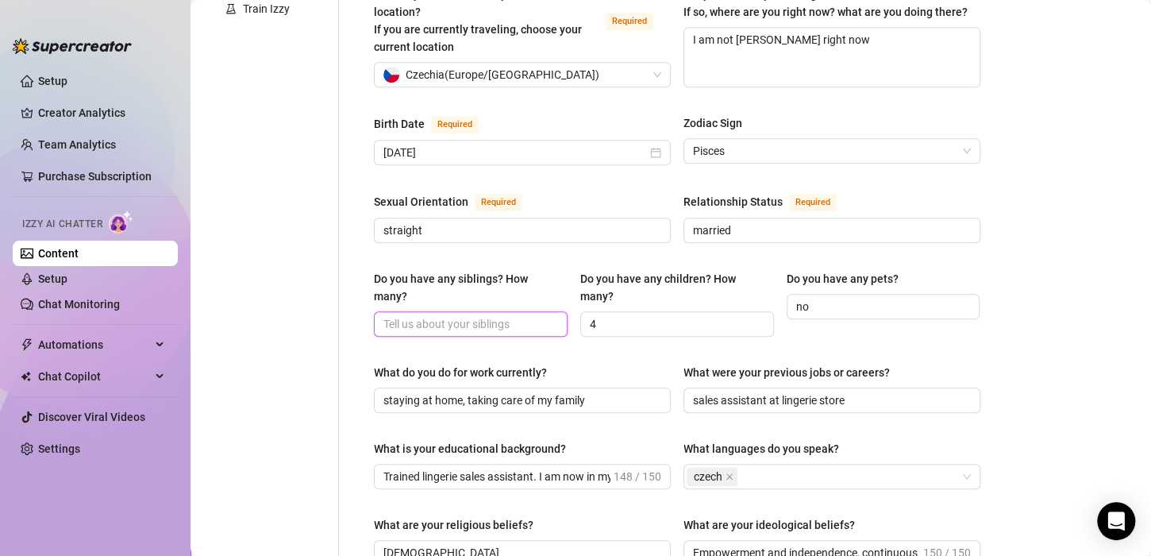
click at [520, 315] on input "Do you have any siblings? How many?" at bounding box center [470, 323] width 172 height 17
click at [598, 348] on div "Name Required [PERSON_NAME](s) [PERSON_NAME] Gender Required [DEMOGRAPHIC_DATA]…" at bounding box center [677, 385] width 607 height 1352
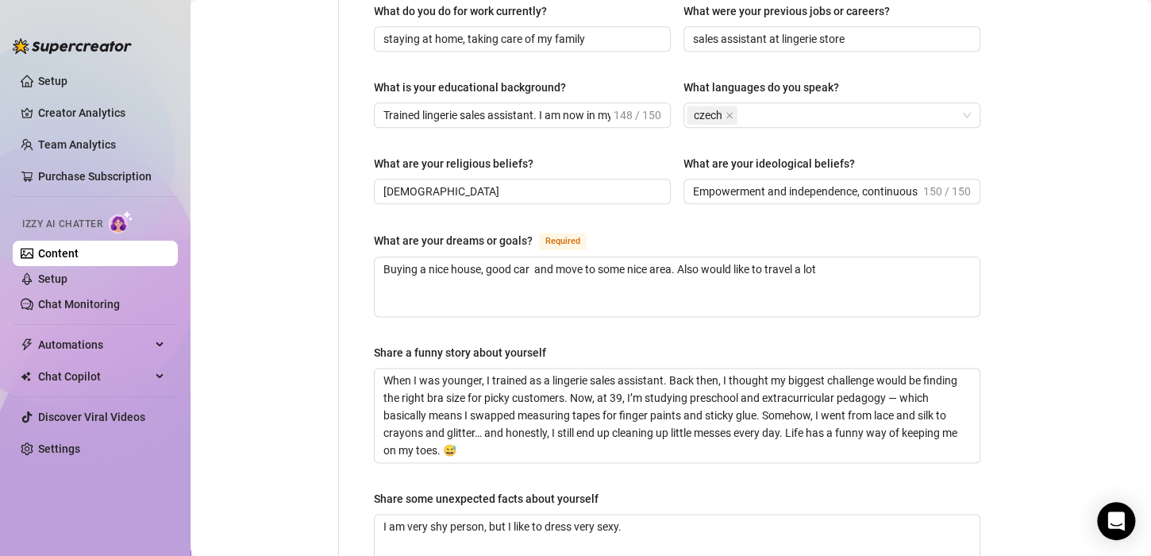
scroll to position [862, 0]
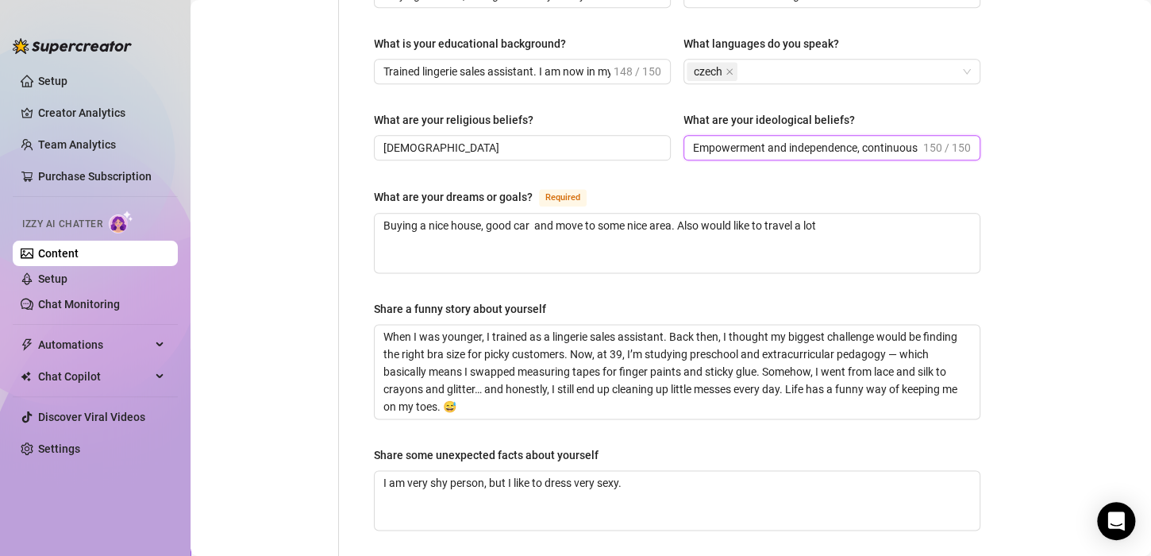
click at [866, 139] on input "Empowerment and independence, continuous learning, breaking age stereotypes, so…" at bounding box center [806, 147] width 227 height 17
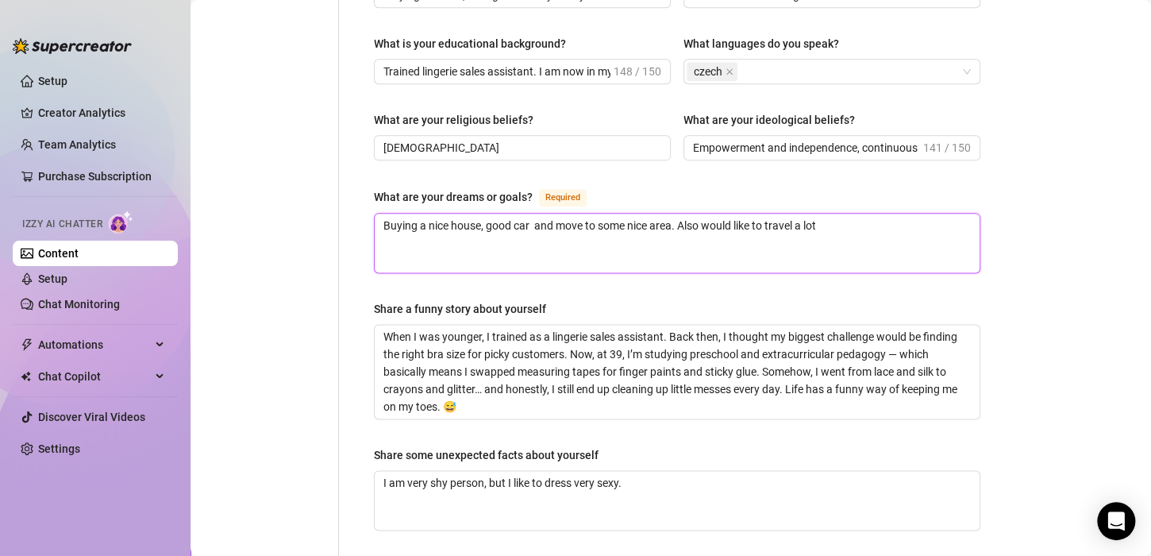
drag, startPoint x: 843, startPoint y: 210, endPoint x: 319, endPoint y: 201, distance: 524.2
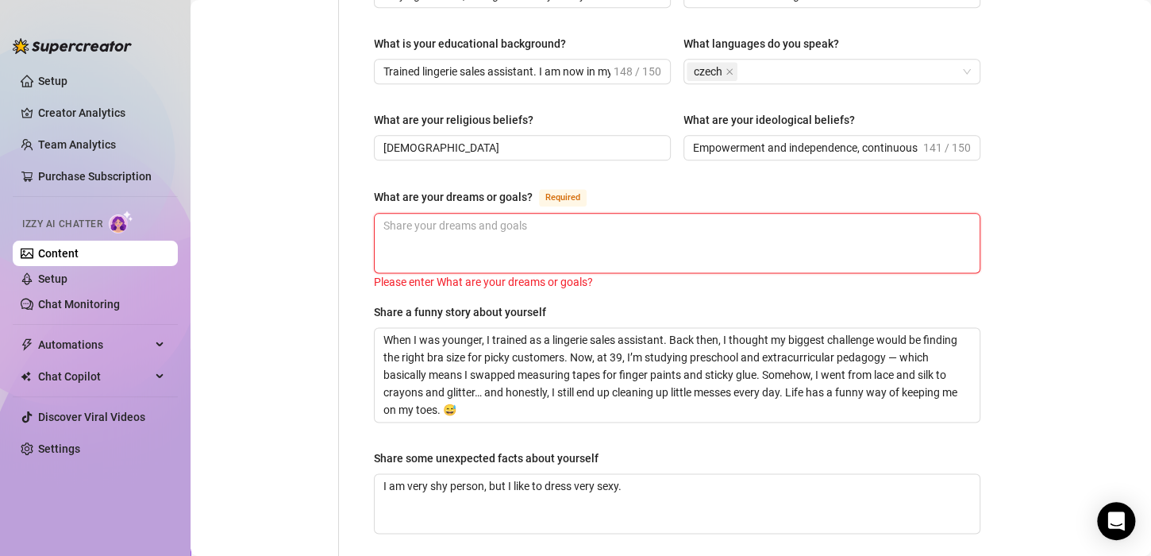
paste textarea "You dream of owning a cozy house, driving a nice car, and living in a beautiful…"
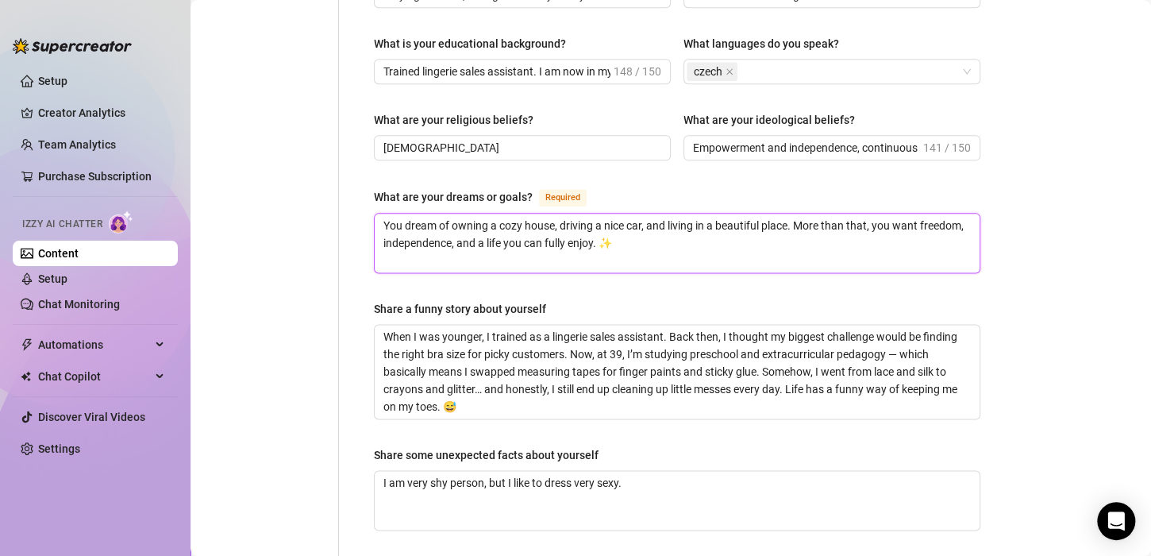
click at [400, 214] on textarea "You dream of owning a cozy house, driving a nice car, and living in a beautiful…" at bounding box center [677, 243] width 605 height 59
click at [444, 214] on textarea "My dream of owning a cozy house, driving a nice car, and living in a beautiful …" at bounding box center [677, 243] width 605 height 59
click at [885, 214] on textarea "My dream is owning a cozy house, driving a nice car, and living in a beautiful …" at bounding box center [677, 243] width 605 height 59
click at [524, 229] on textarea "My dream is owning a cozy house, driving a nice car, and living in a beautiful …" at bounding box center [677, 243] width 605 height 59
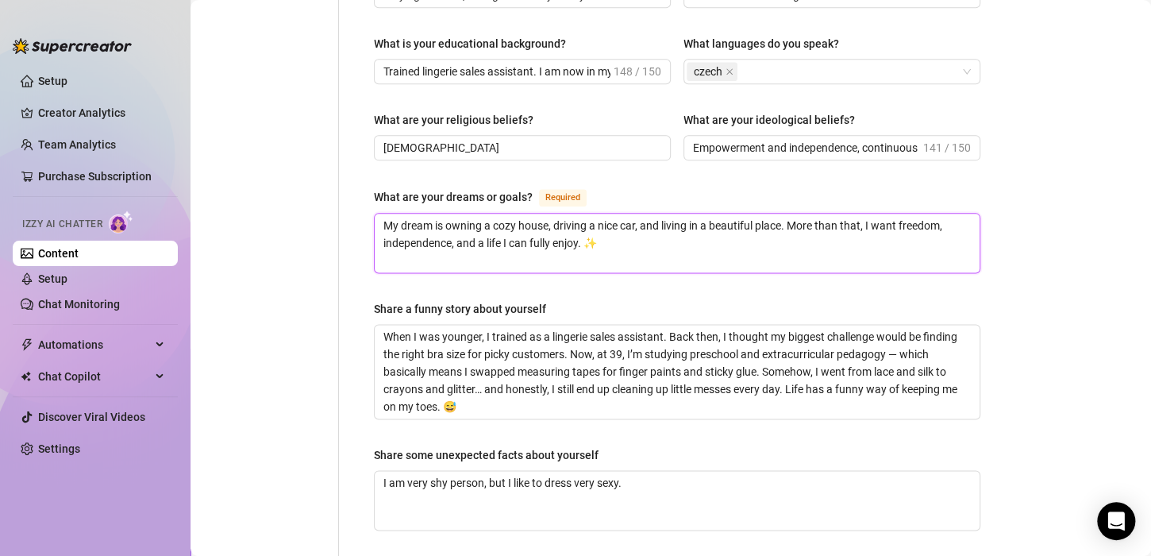
click at [602, 228] on textarea "My dream is owning a cozy house, driving a nice car, and living in a beautiful …" at bounding box center [677, 243] width 605 height 59
click at [520, 393] on textarea "When I was younger, I trained as a lingerie sales assistant. Back then, I thoug…" at bounding box center [677, 372] width 605 height 94
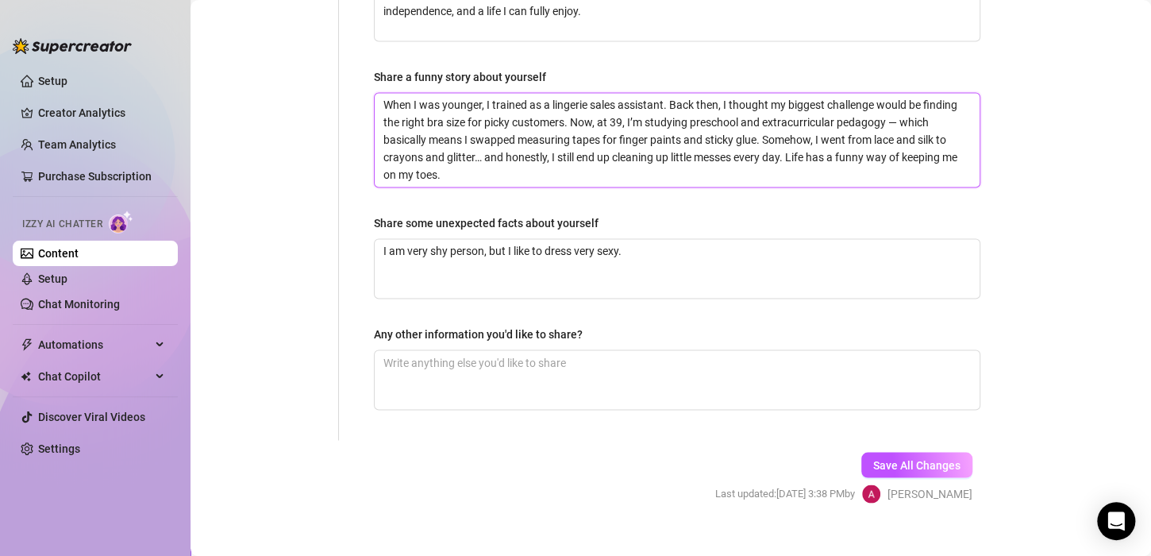
scroll to position [1101, 0]
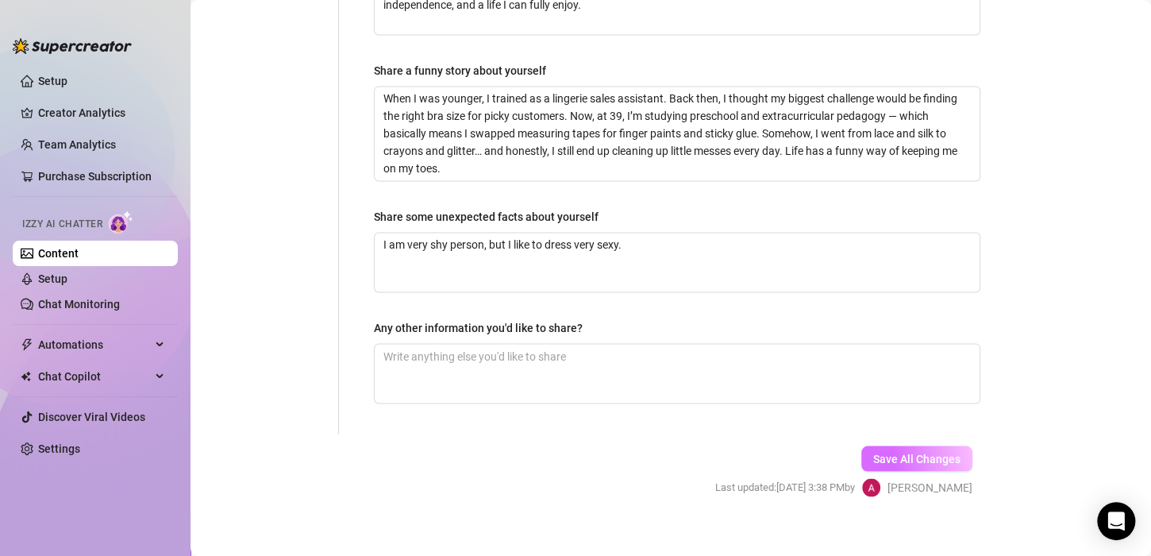
click at [908, 452] on span "Save All Changes" at bounding box center [916, 458] width 87 height 13
click at [936, 452] on span "Save All Changes" at bounding box center [916, 458] width 87 height 13
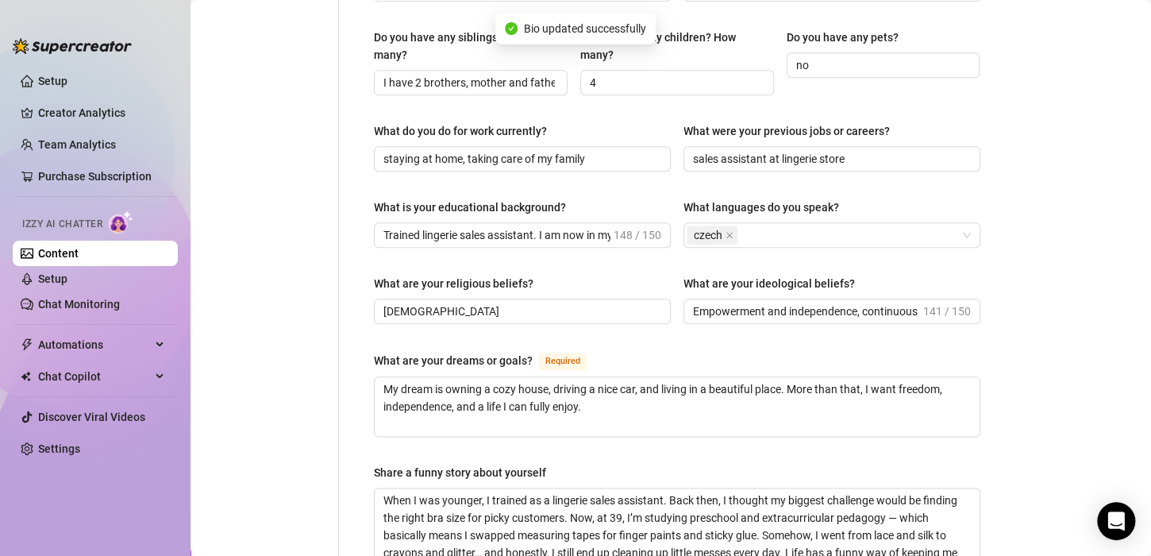
scroll to position [696, 0]
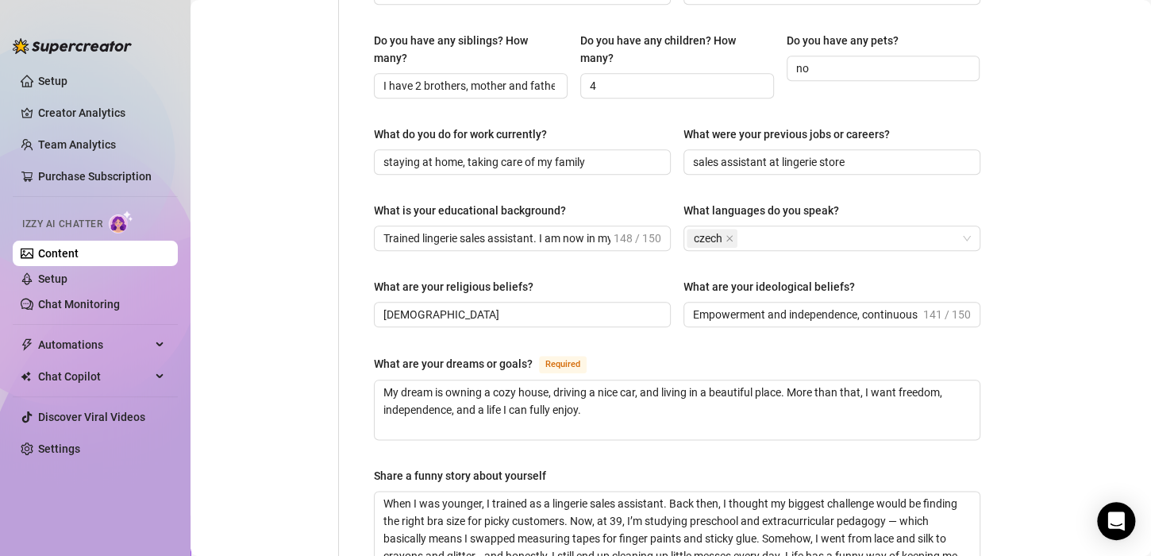
click at [79, 249] on link "Content" at bounding box center [58, 253] width 40 height 13
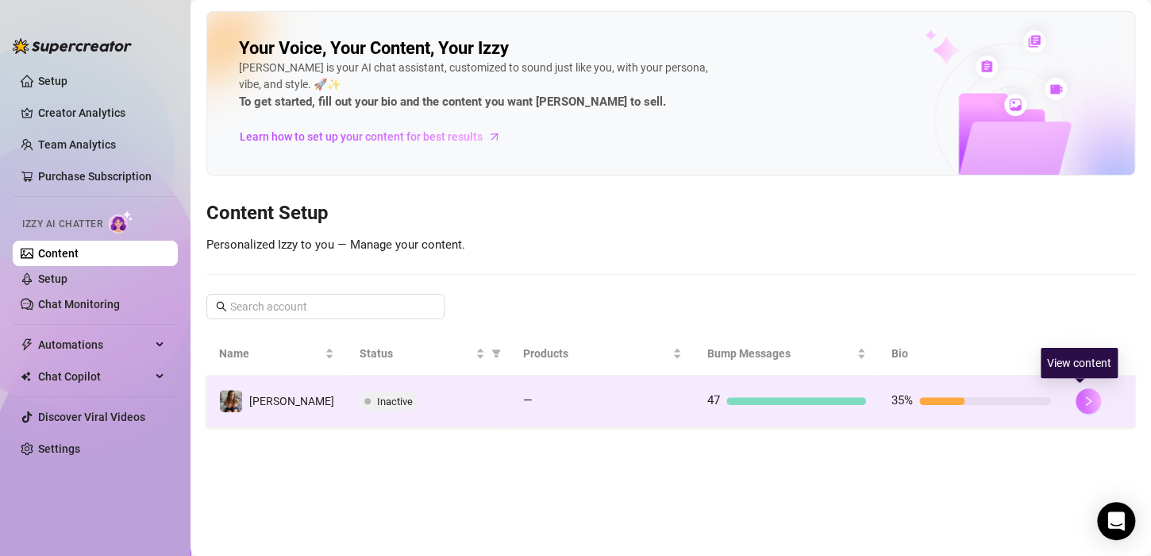
click at [1083, 395] on icon "right" at bounding box center [1088, 400] width 11 height 11
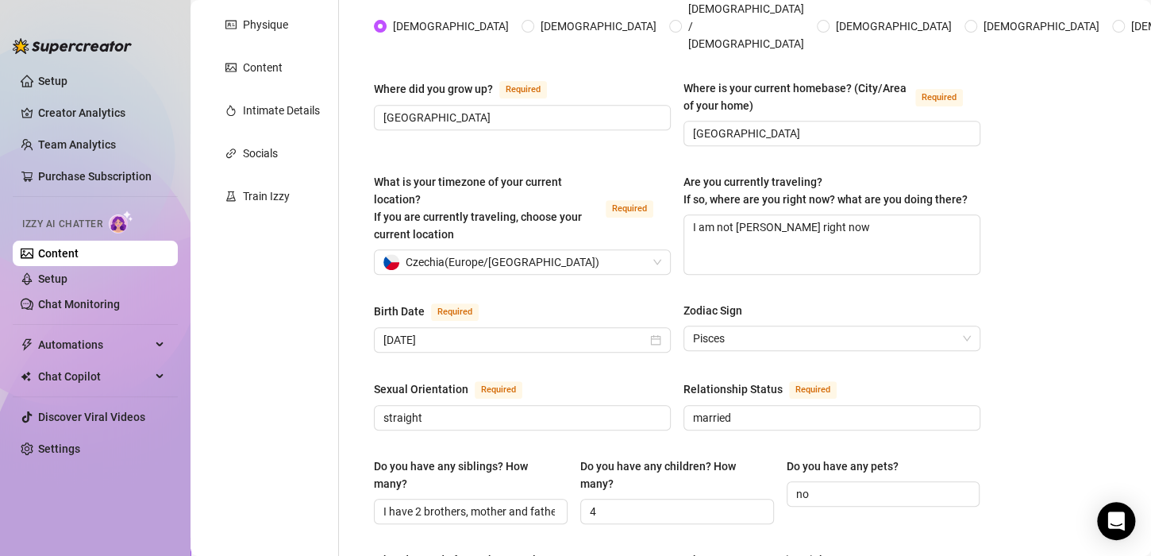
scroll to position [318, 0]
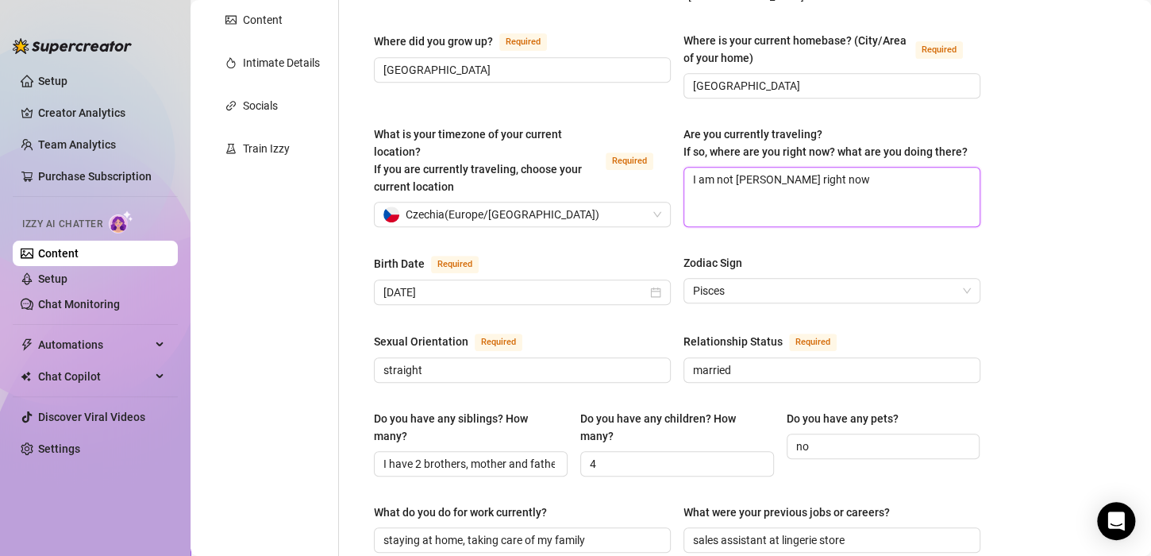
click at [857, 168] on textarea "I am not [PERSON_NAME] right now" at bounding box center [831, 197] width 295 height 59
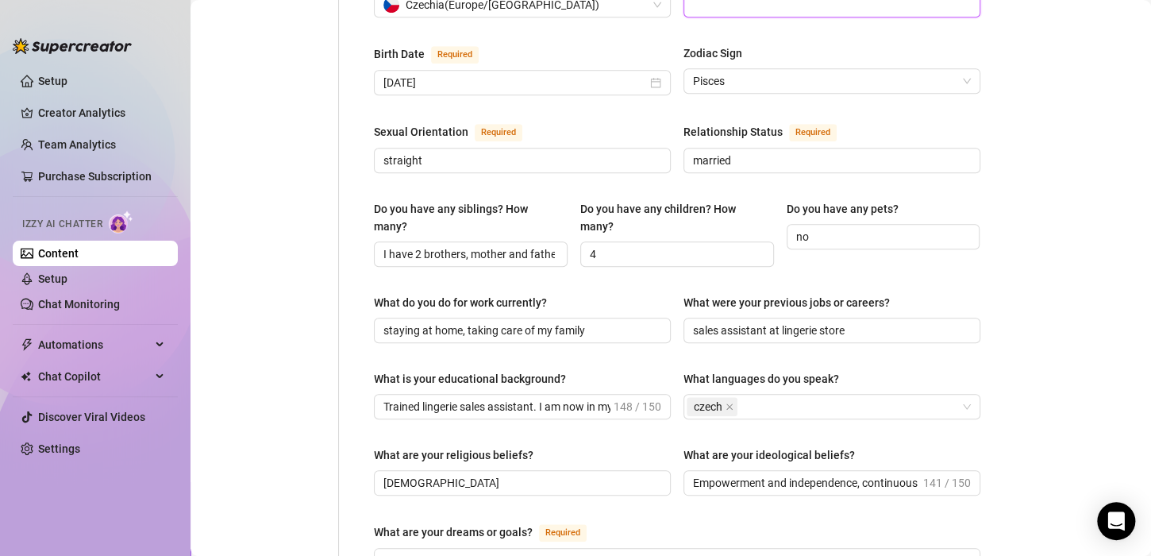
scroll to position [535, 0]
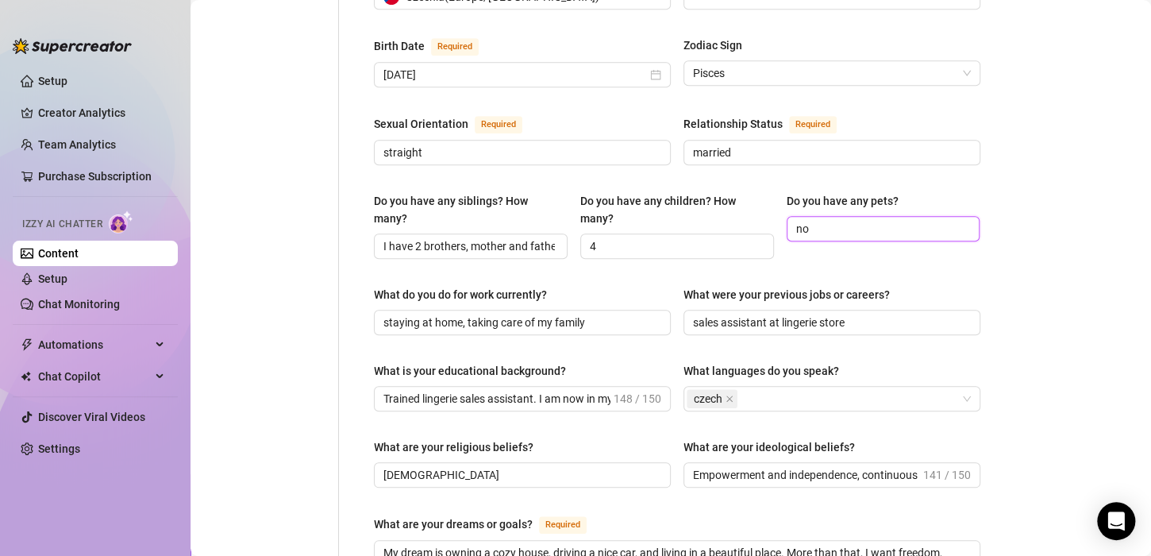
click at [804, 220] on input "no" at bounding box center [882, 228] width 172 height 17
click at [964, 272] on div "Name Required [PERSON_NAME](s) [PERSON_NAME] Gender Required [DEMOGRAPHIC_DATA]…" at bounding box center [677, 308] width 607 height 1352
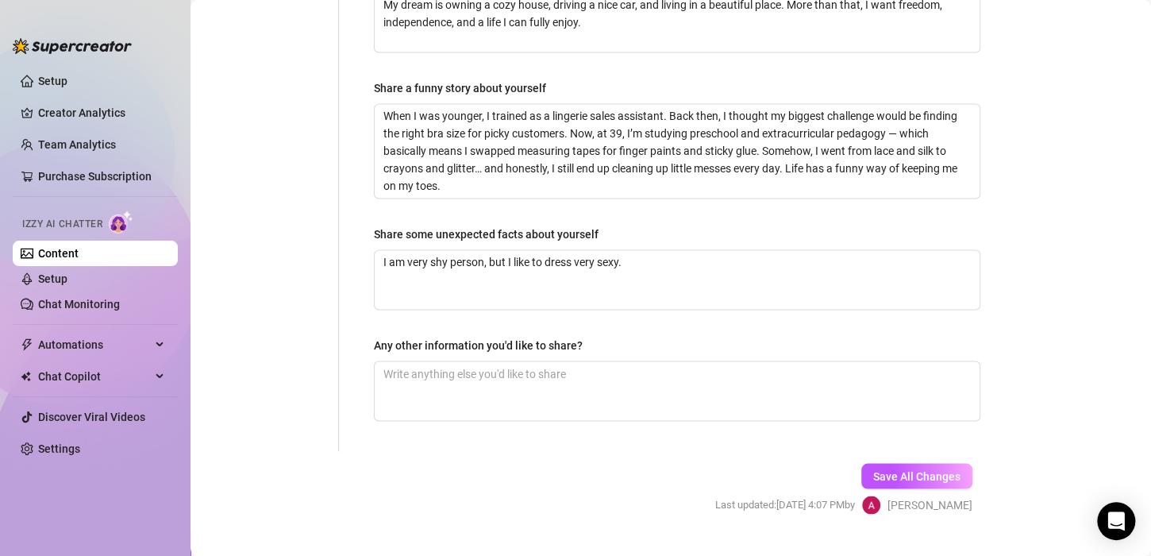
scroll to position [1102, 0]
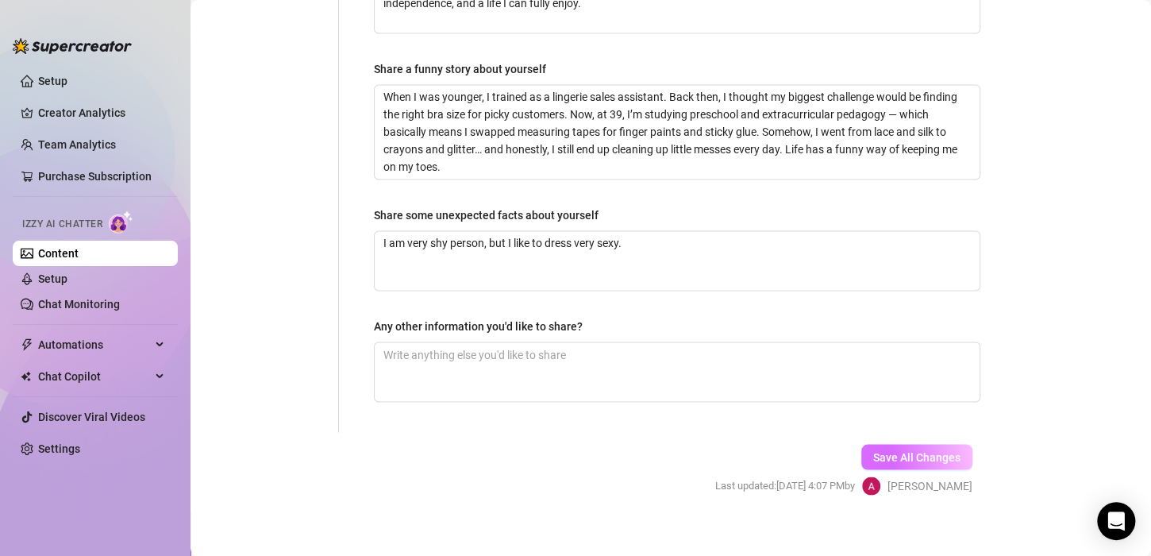
click at [924, 450] on span "Save All Changes" at bounding box center [916, 456] width 87 height 13
click at [64, 247] on link "Content" at bounding box center [58, 253] width 40 height 13
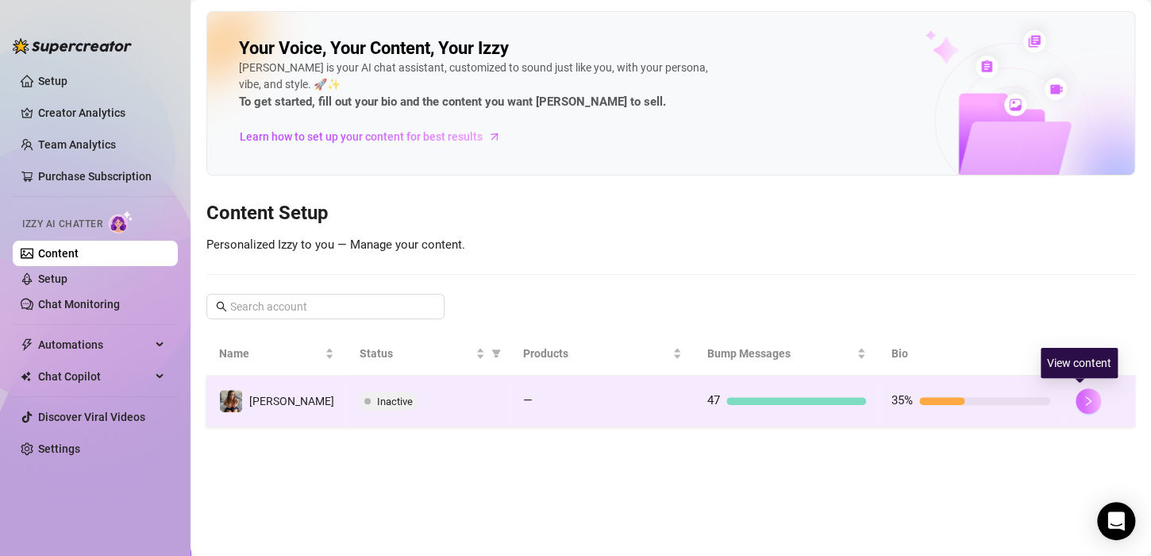
click at [1083, 402] on icon "right" at bounding box center [1088, 400] width 11 height 11
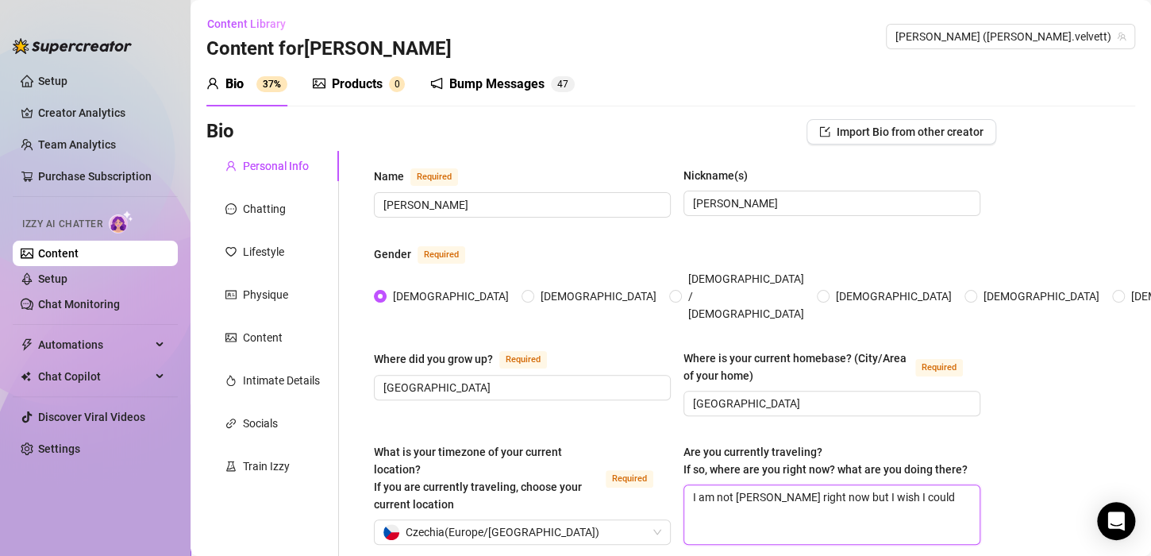
click at [731, 485] on textarea "I am not [PERSON_NAME] right now but I wish I could" at bounding box center [831, 514] width 295 height 59
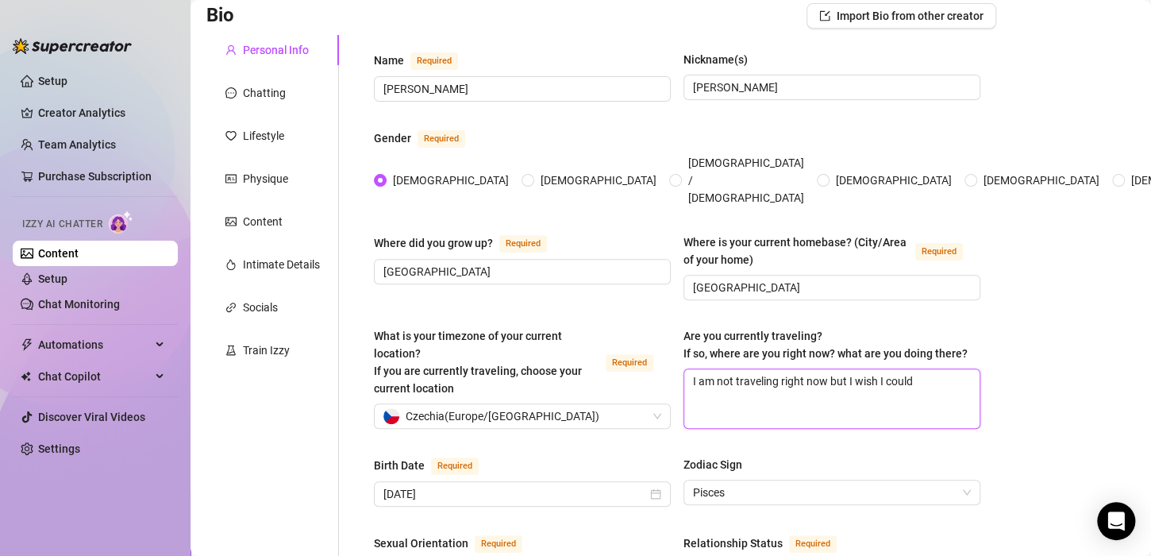
scroll to position [110, 0]
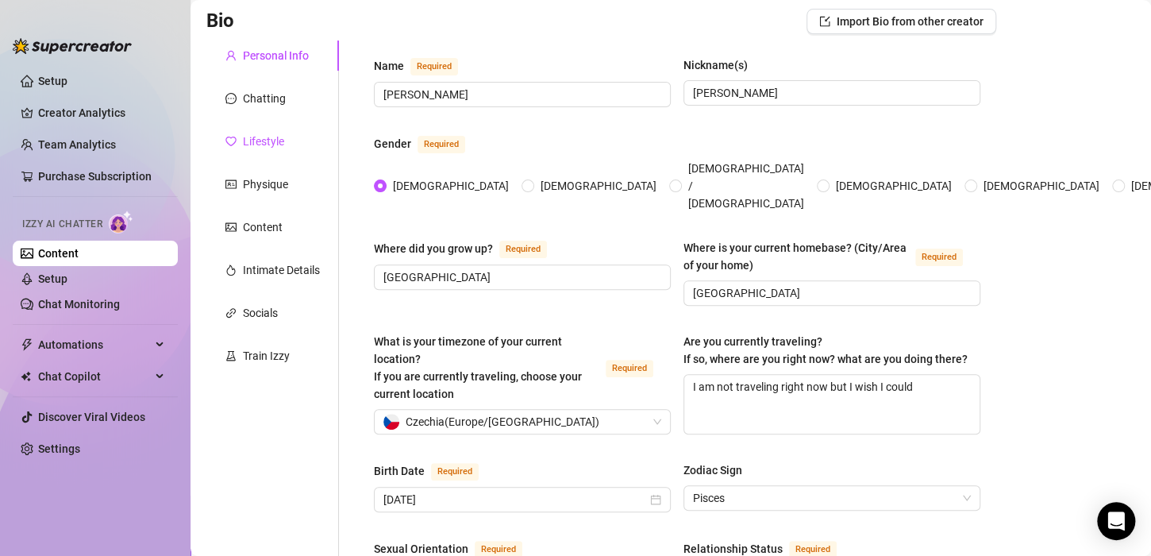
click at [260, 139] on div "Lifestyle" at bounding box center [263, 141] width 41 height 17
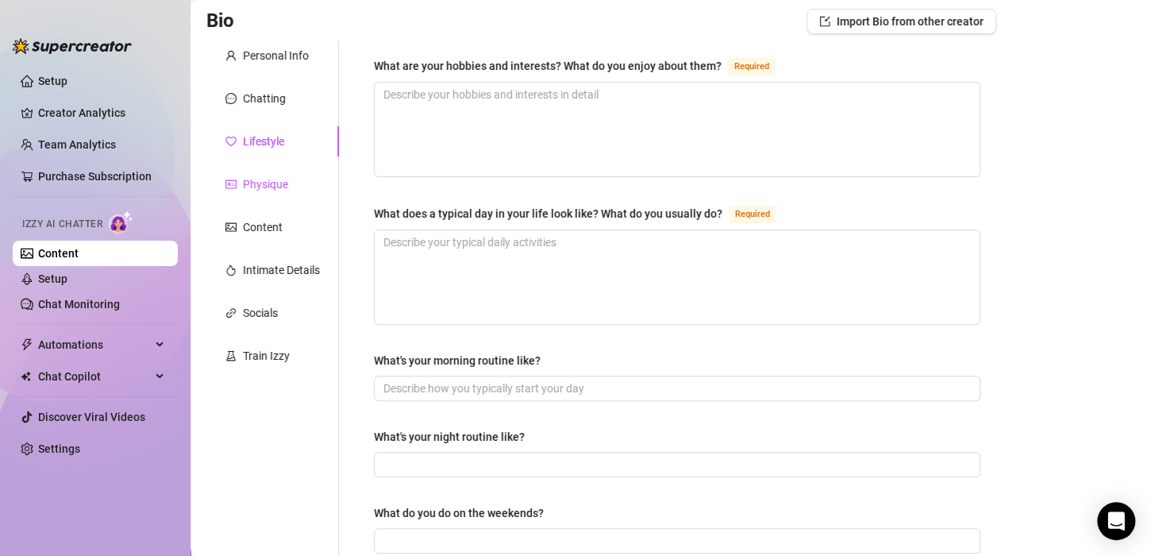
click at [256, 176] on div "Physique" at bounding box center [265, 183] width 45 height 17
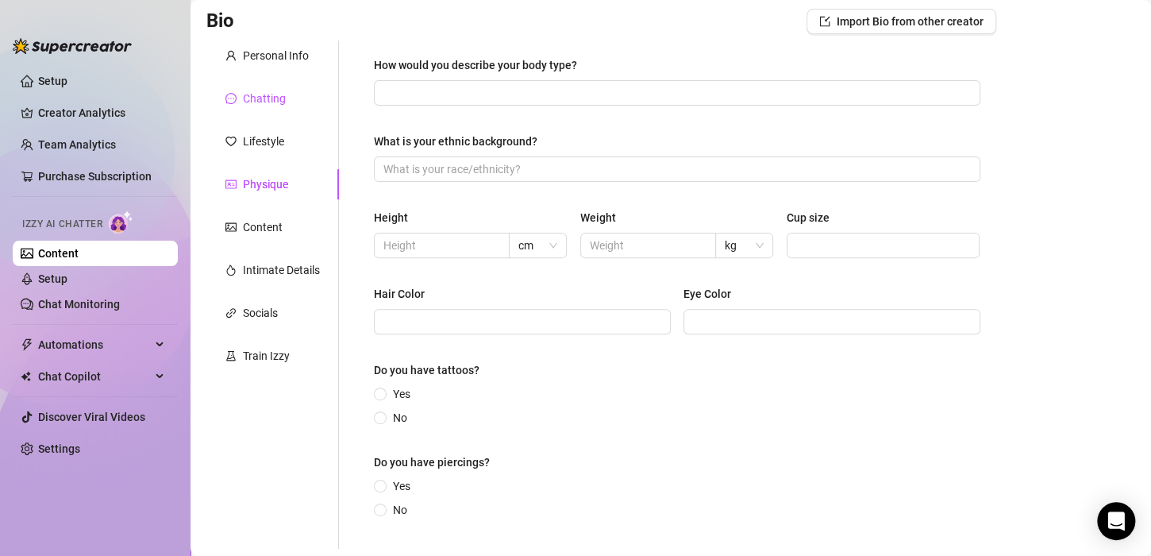
click at [266, 100] on div "Chatting" at bounding box center [264, 98] width 43 height 17
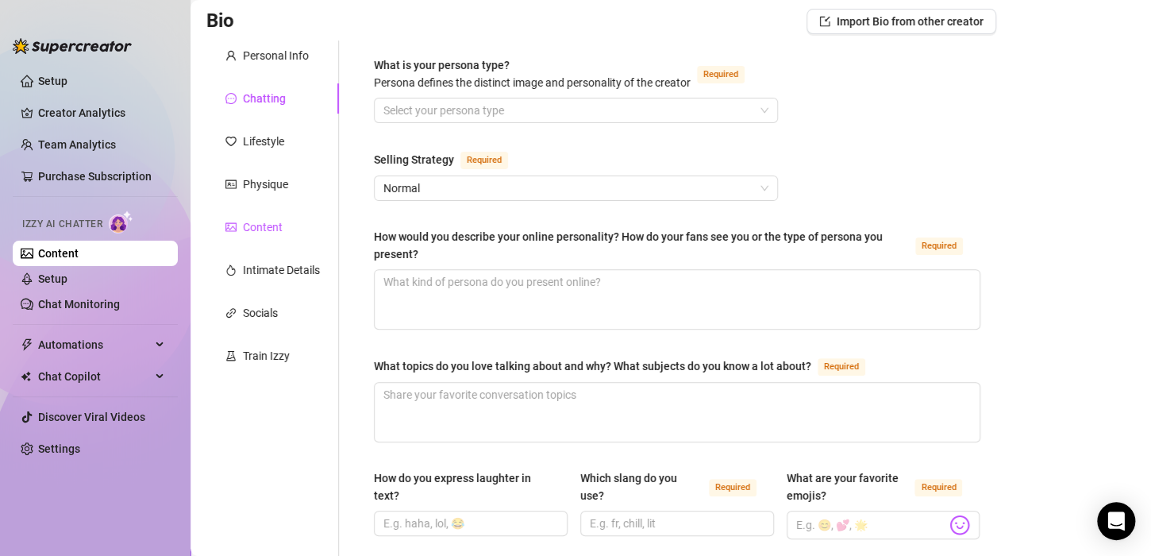
click at [269, 222] on div "Content" at bounding box center [263, 226] width 40 height 17
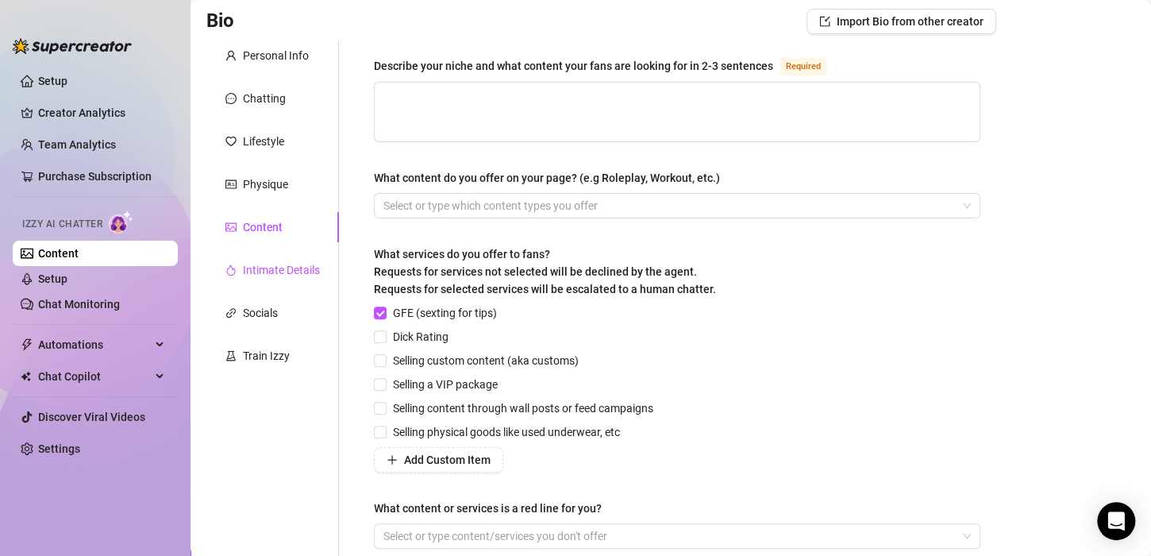
click at [271, 272] on div "Intimate Details" at bounding box center [281, 269] width 77 height 17
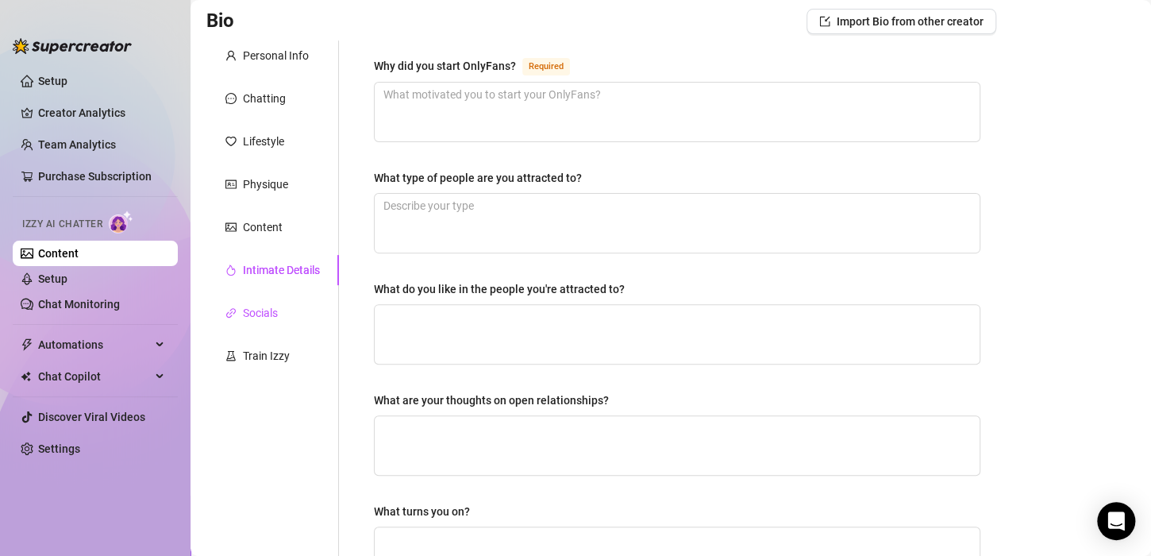
click at [269, 310] on div "Socials" at bounding box center [260, 312] width 35 height 17
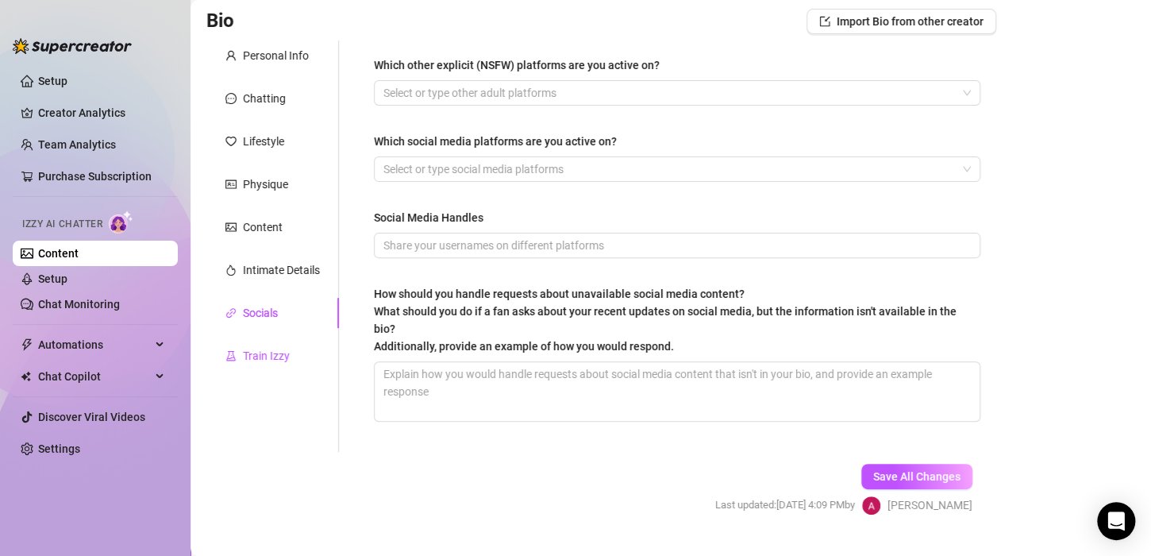
click at [269, 356] on div "Train Izzy" at bounding box center [266, 355] width 47 height 17
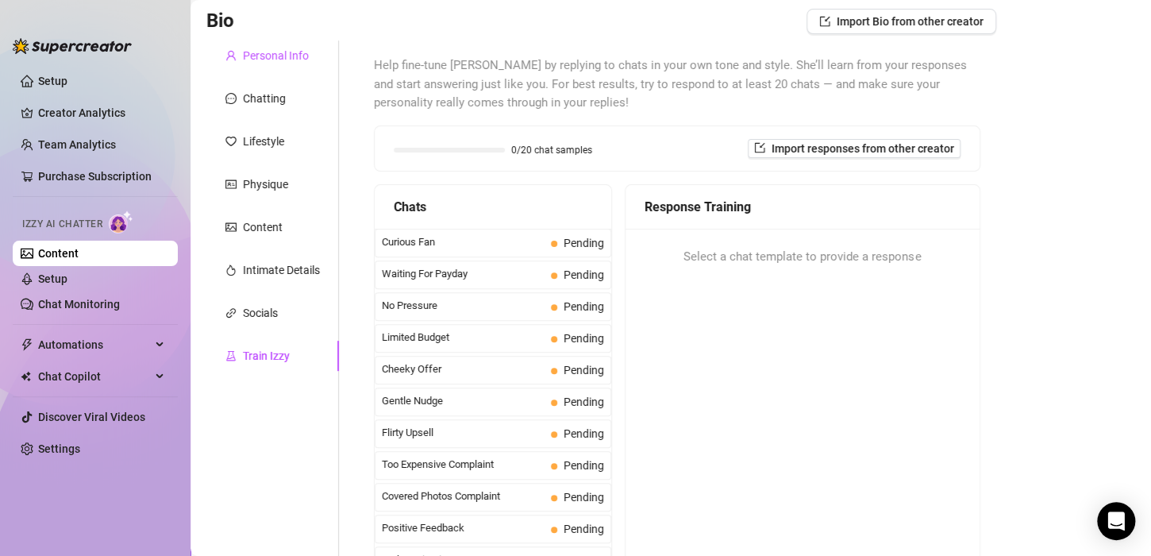
click at [258, 60] on div "Personal Info" at bounding box center [276, 55] width 66 height 17
